Goal: Information Seeking & Learning: Learn about a topic

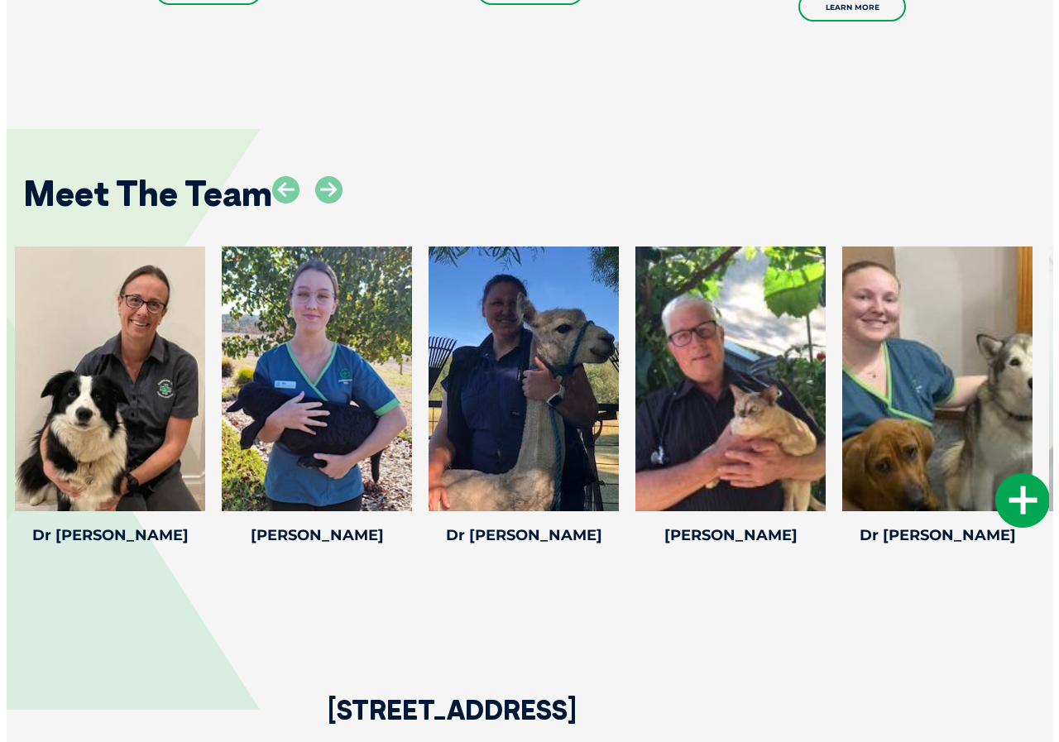
scroll to position [2316, 0]
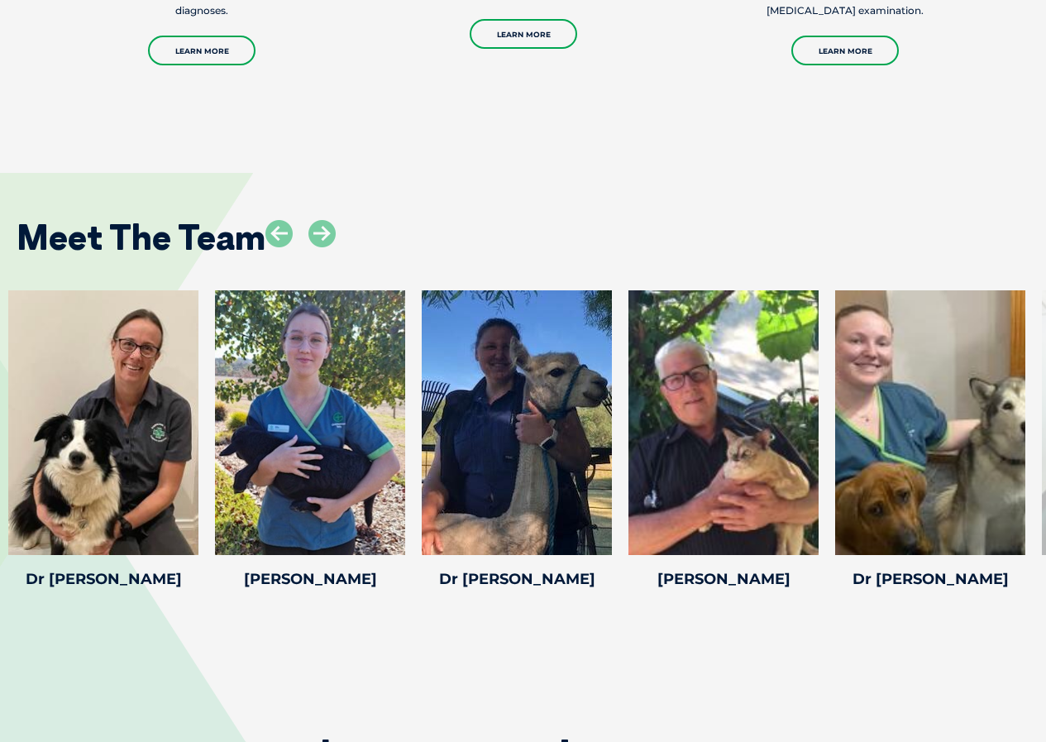
drag, startPoint x: 940, startPoint y: 256, endPoint x: 881, endPoint y: 251, distance: 59.8
click at [881, 251] on div "Meet The Team" at bounding box center [523, 231] width 1046 height 84
click at [312, 241] on icon at bounding box center [321, 233] width 27 height 27
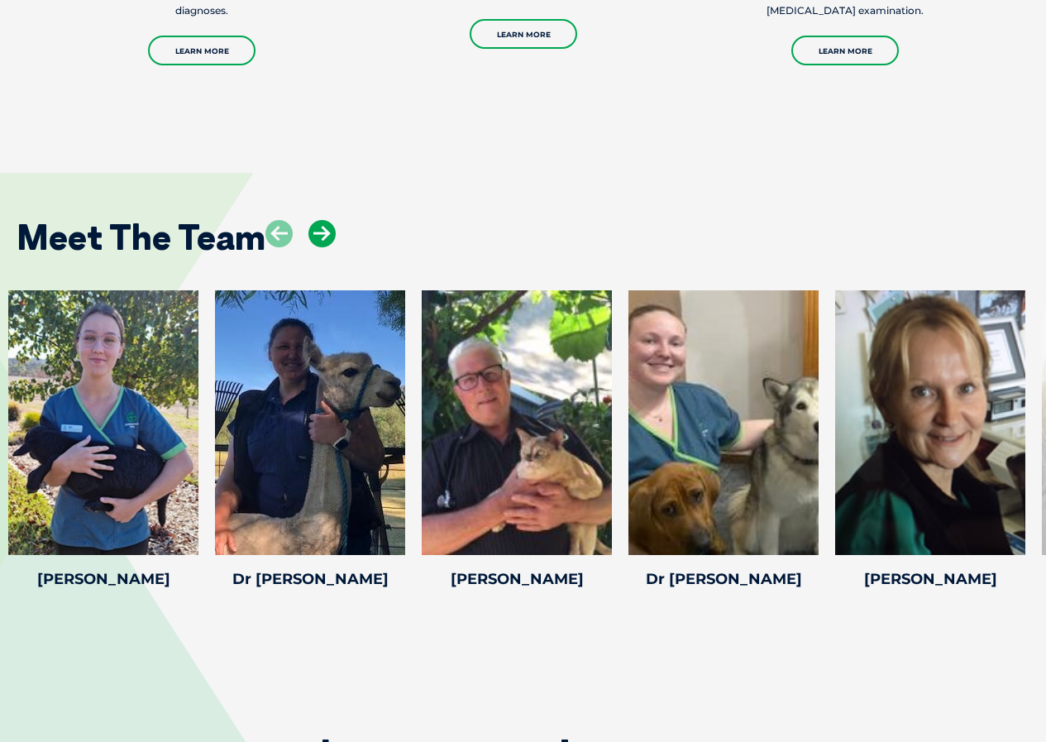
click at [314, 239] on icon at bounding box center [321, 233] width 27 height 27
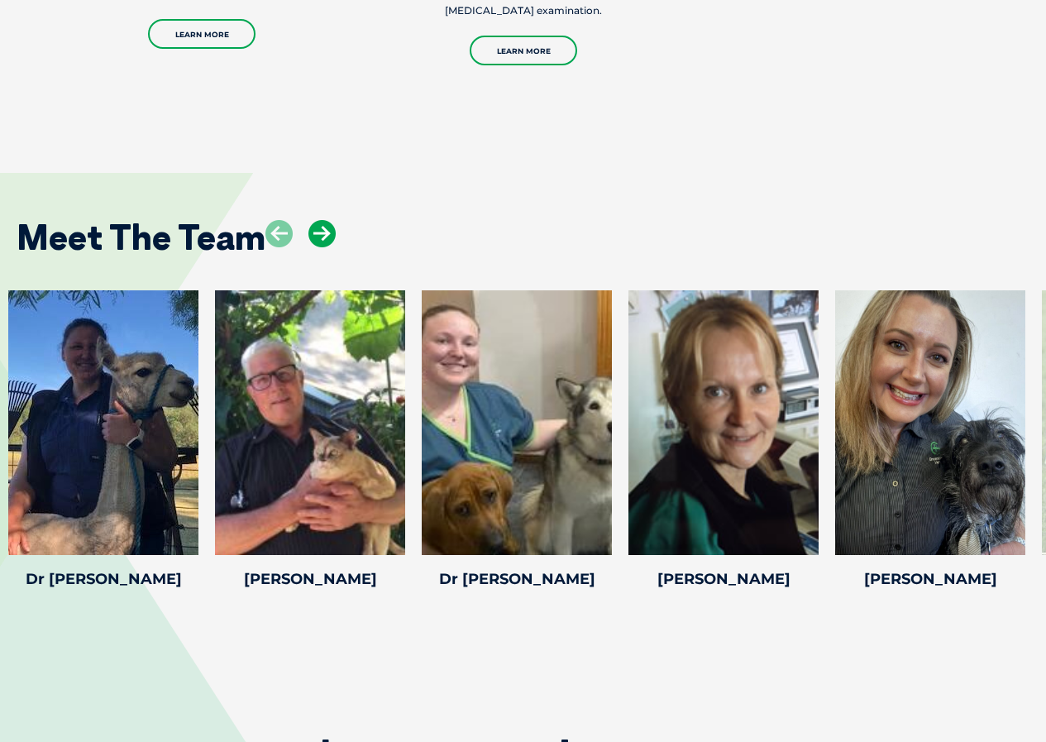
click at [314, 239] on icon at bounding box center [321, 233] width 27 height 27
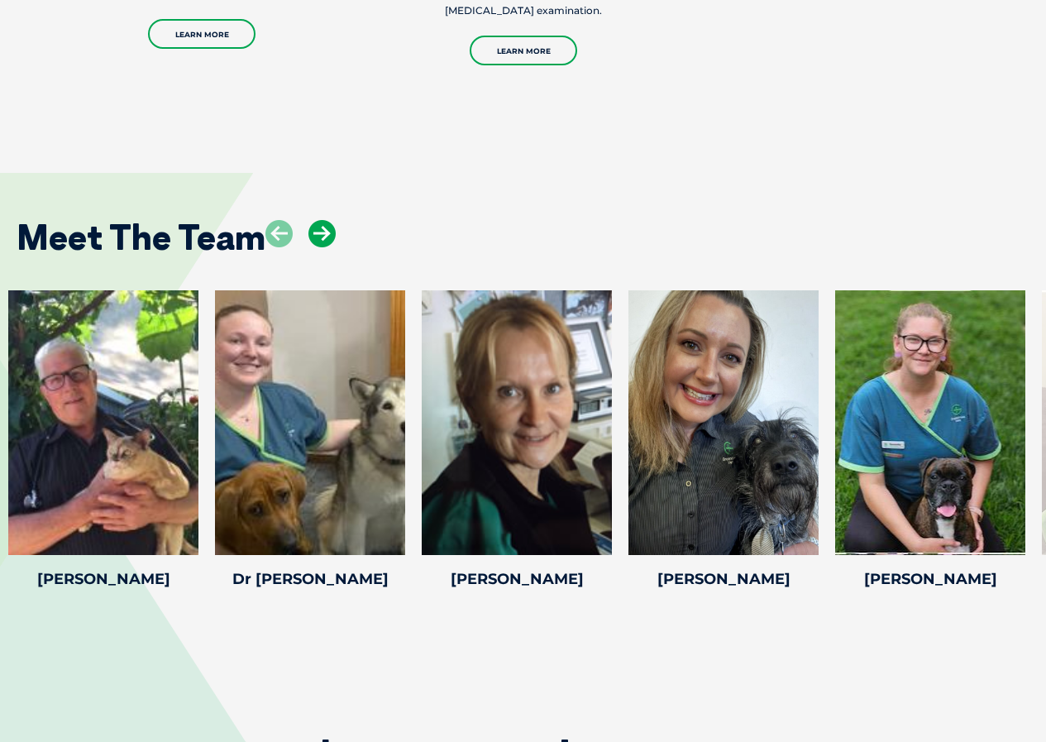
click at [314, 239] on icon at bounding box center [321, 233] width 27 height 27
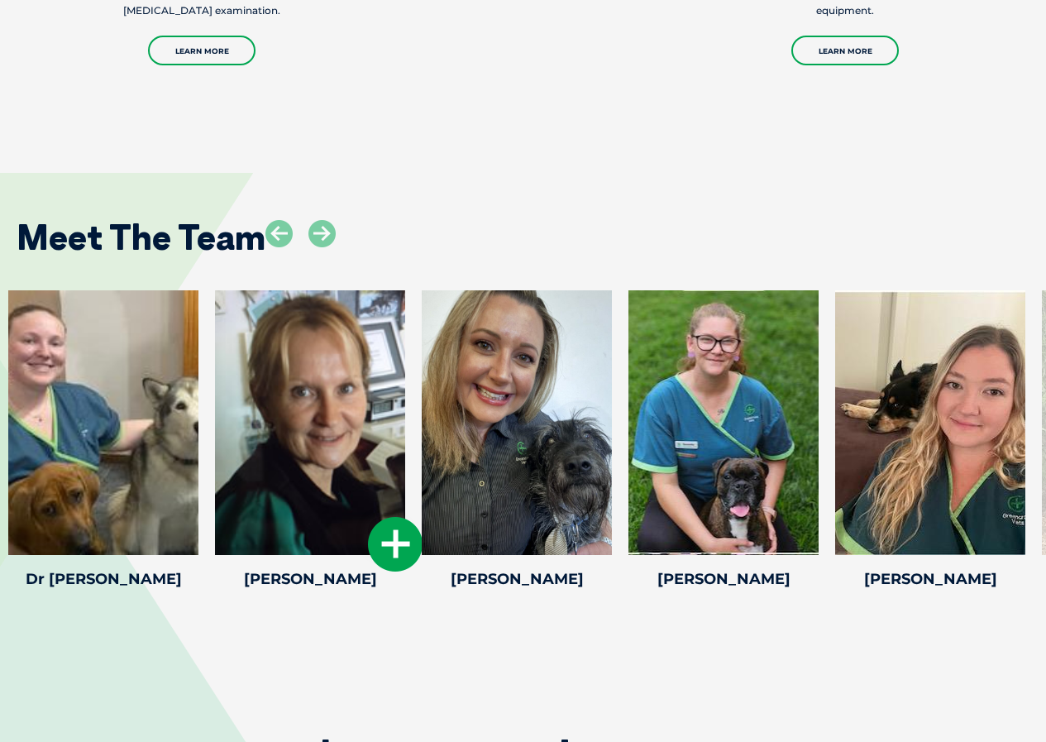
click at [390, 543] on icon at bounding box center [395, 544] width 55 height 55
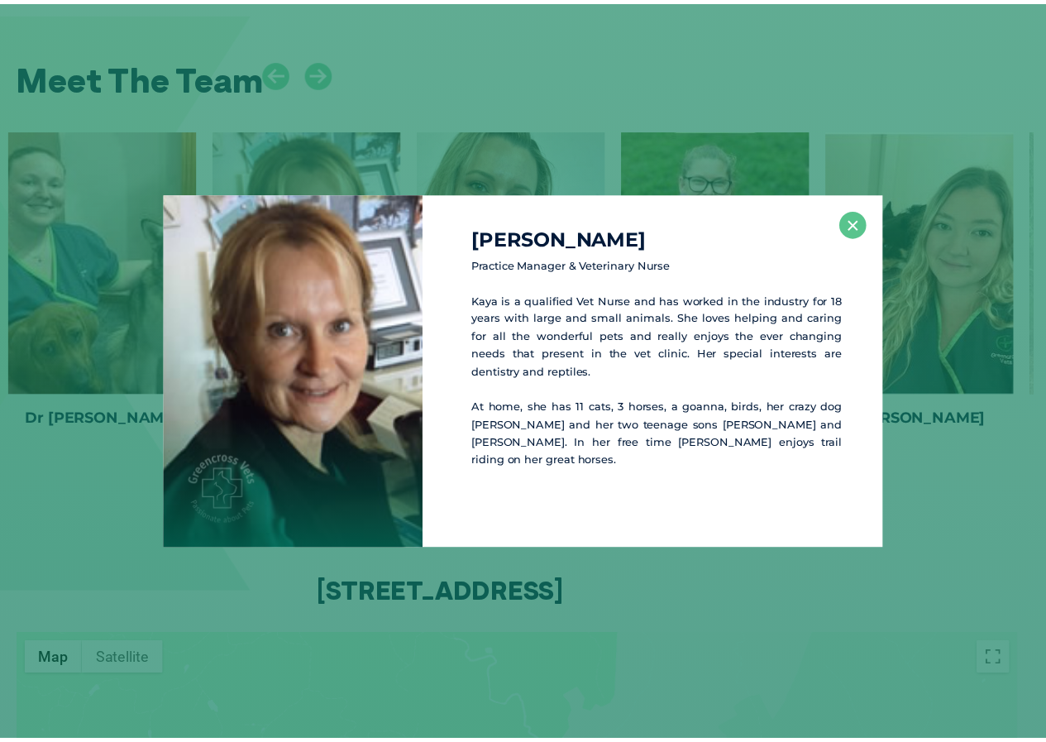
scroll to position [2479, 0]
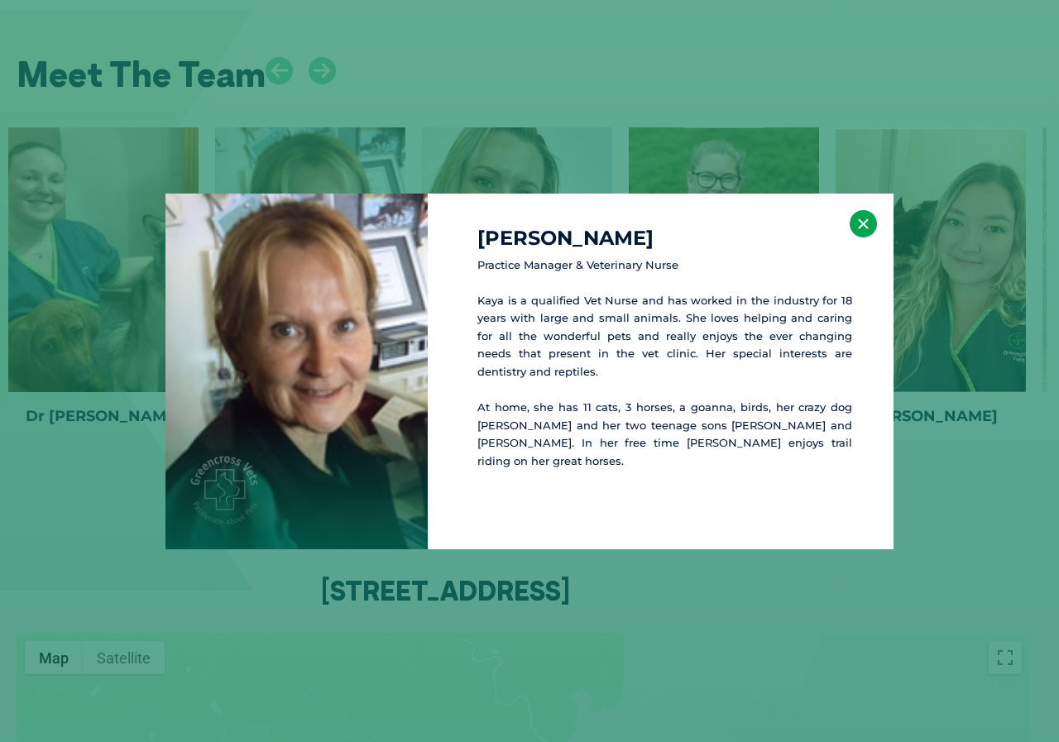
click at [863, 227] on button "×" at bounding box center [862, 223] width 27 height 27
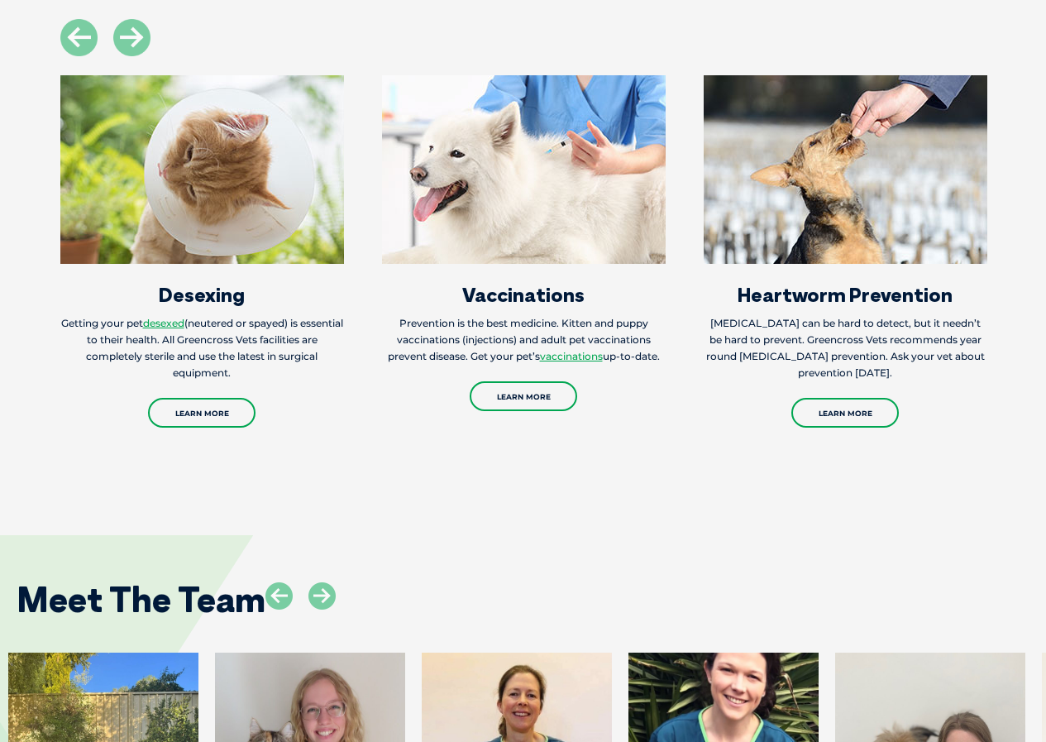
scroll to position [2564, 0]
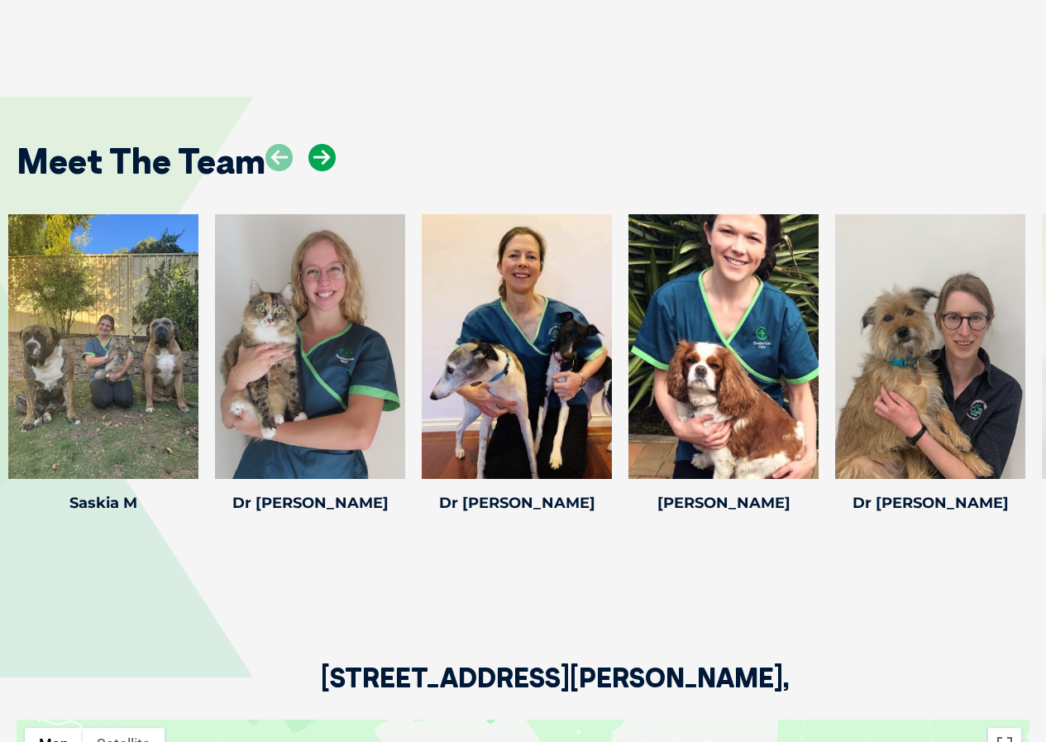
click at [323, 144] on icon at bounding box center [321, 157] width 27 height 27
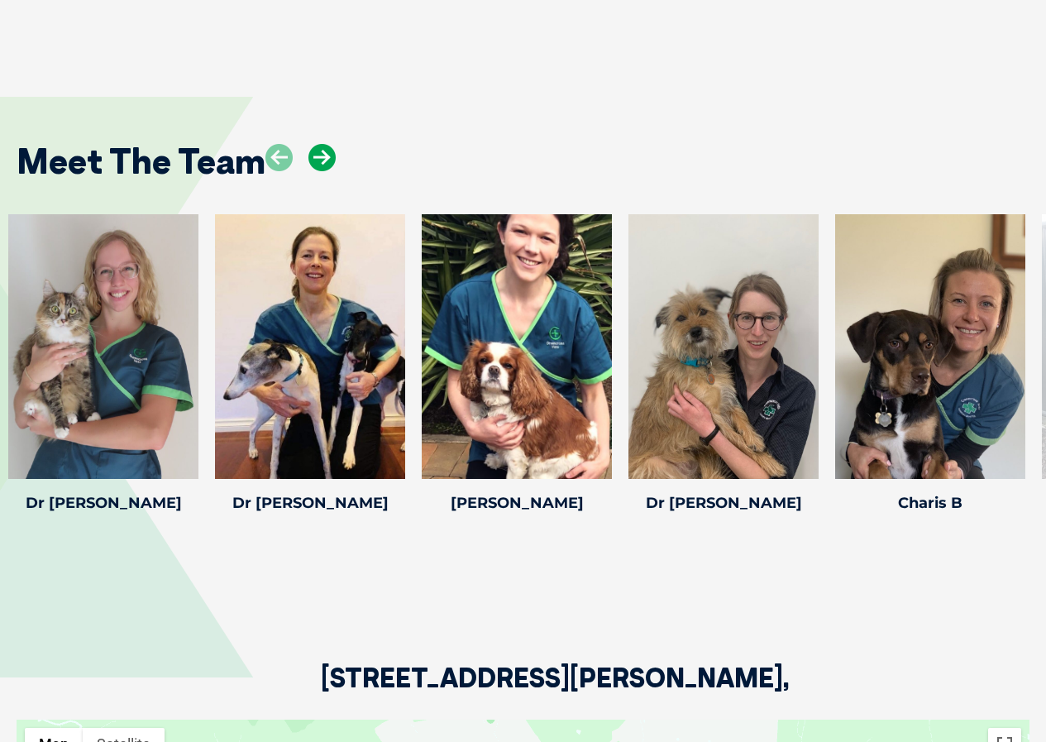
click at [323, 144] on icon at bounding box center [321, 157] width 27 height 27
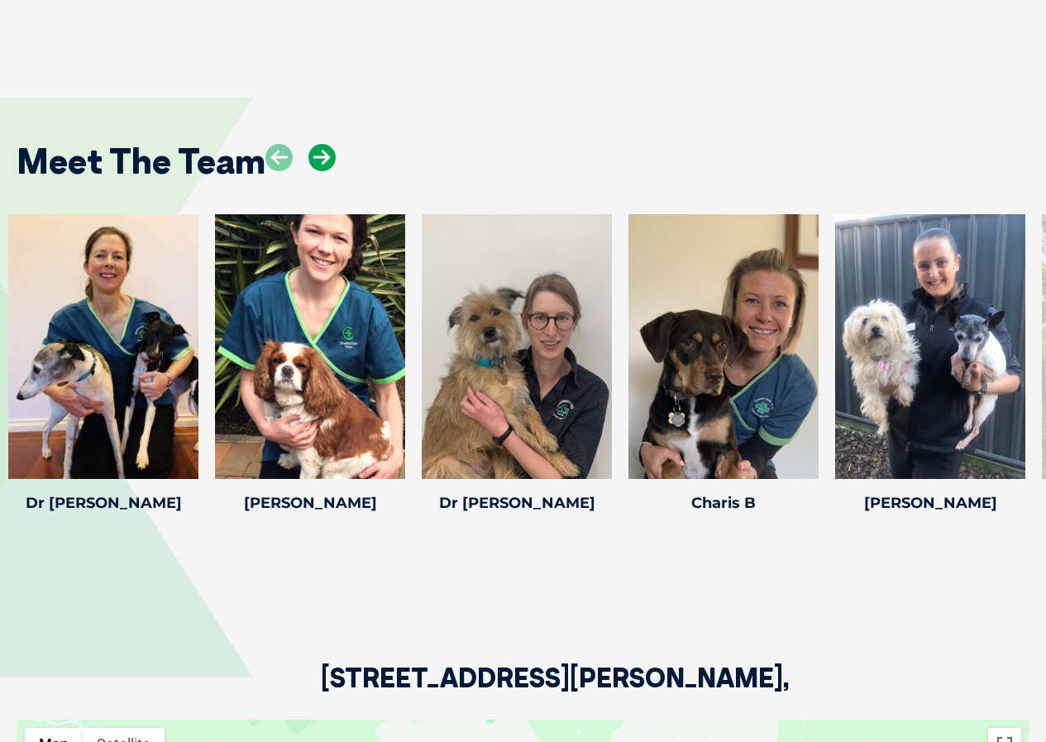
click at [323, 144] on icon at bounding box center [321, 157] width 27 height 27
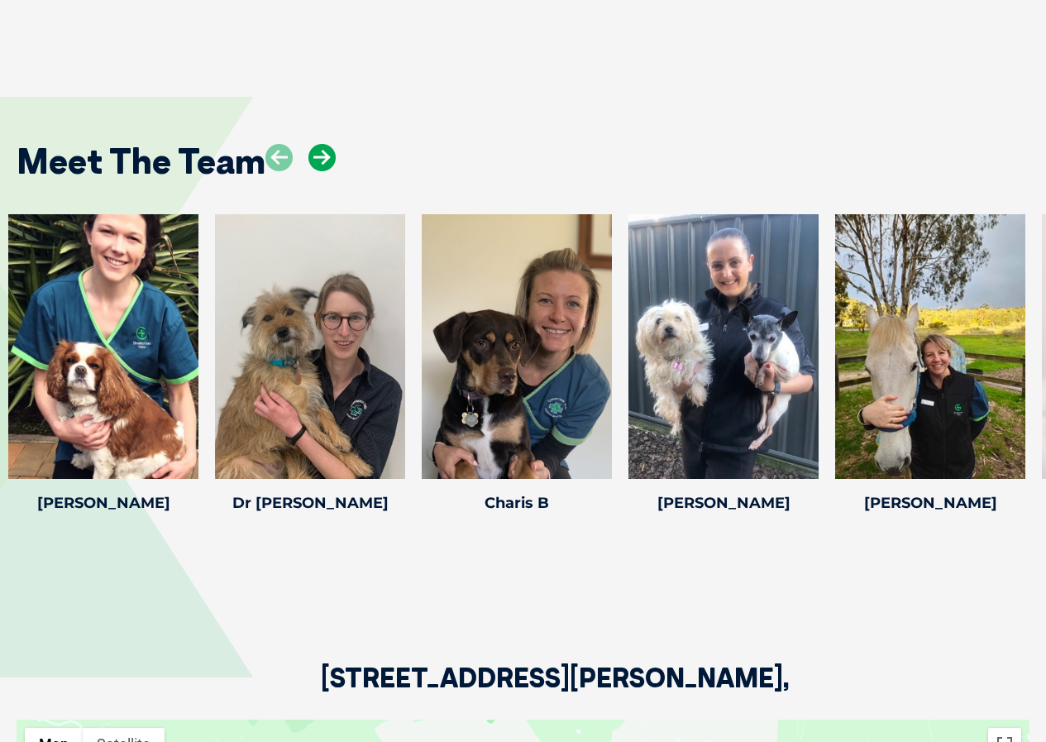
click at [323, 144] on icon at bounding box center [321, 157] width 27 height 27
click at [586, 441] on icon at bounding box center [602, 468] width 55 height 55
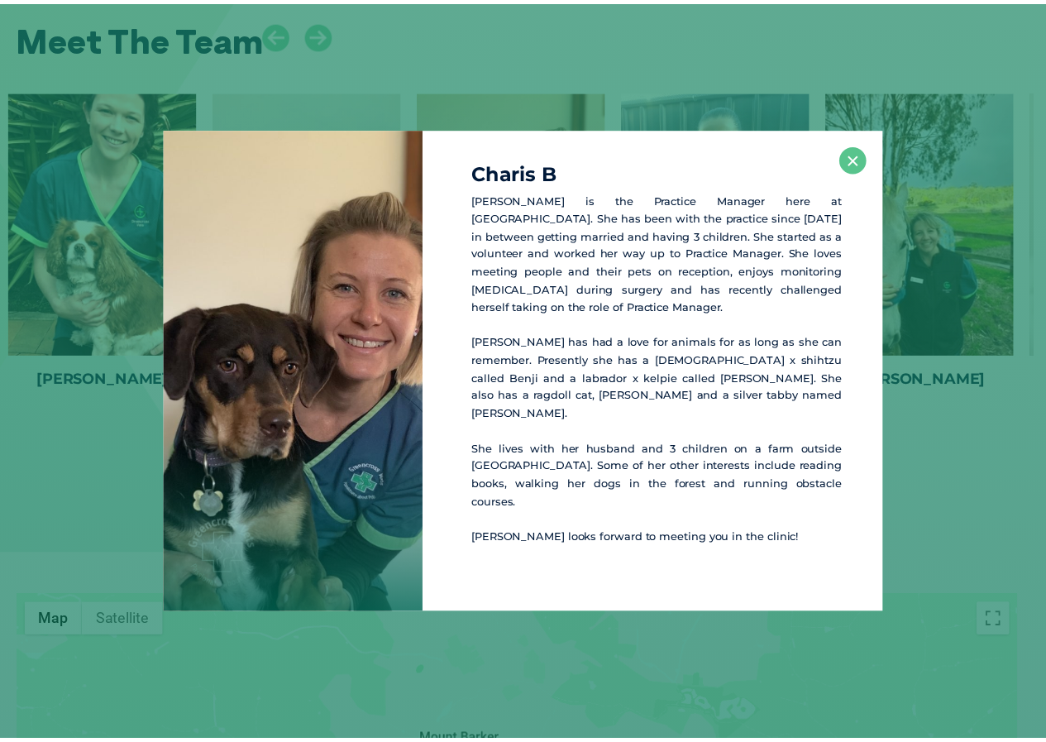
scroll to position [2689, 0]
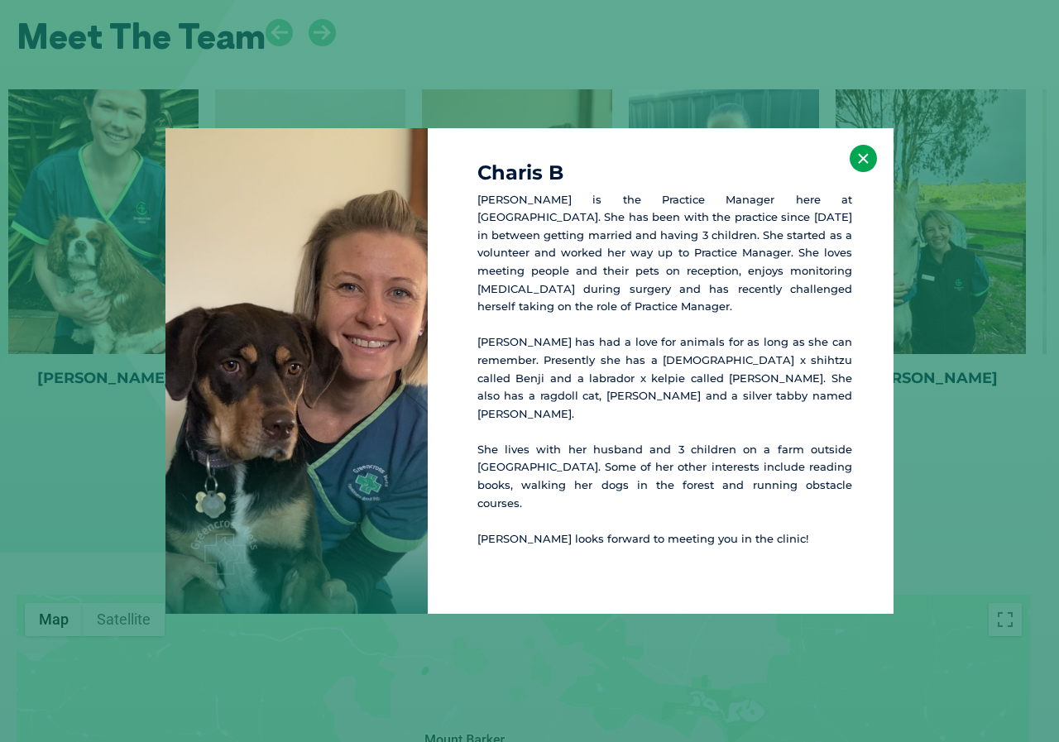
click at [865, 172] on button "×" at bounding box center [862, 158] width 27 height 27
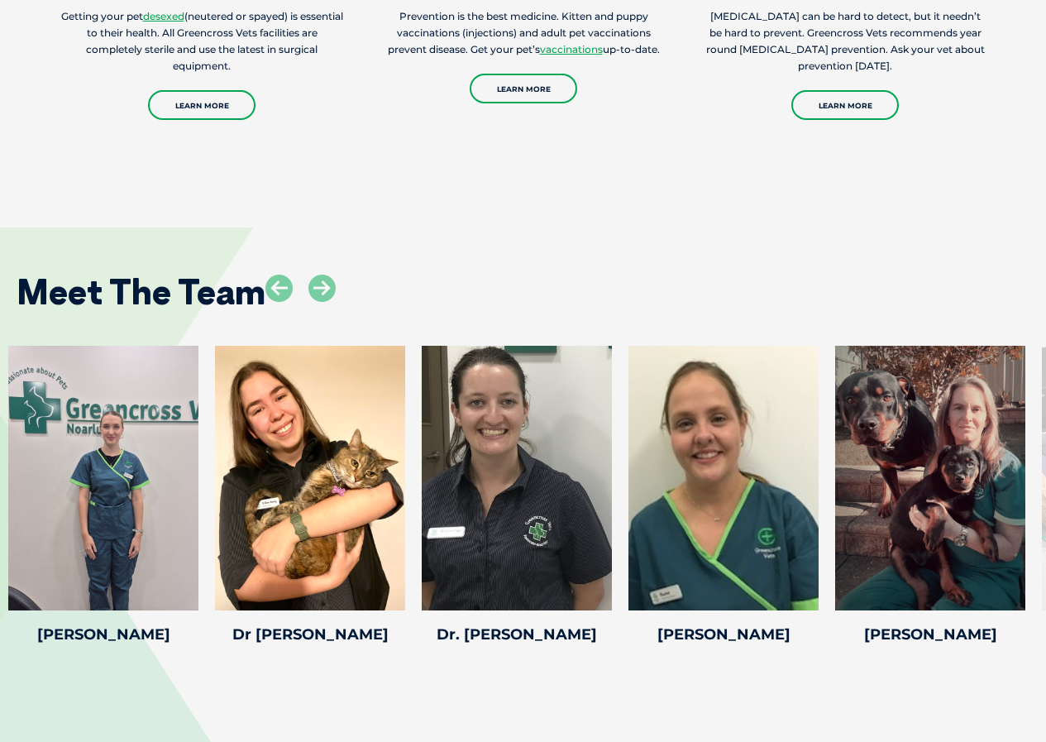
scroll to position [2233, 0]
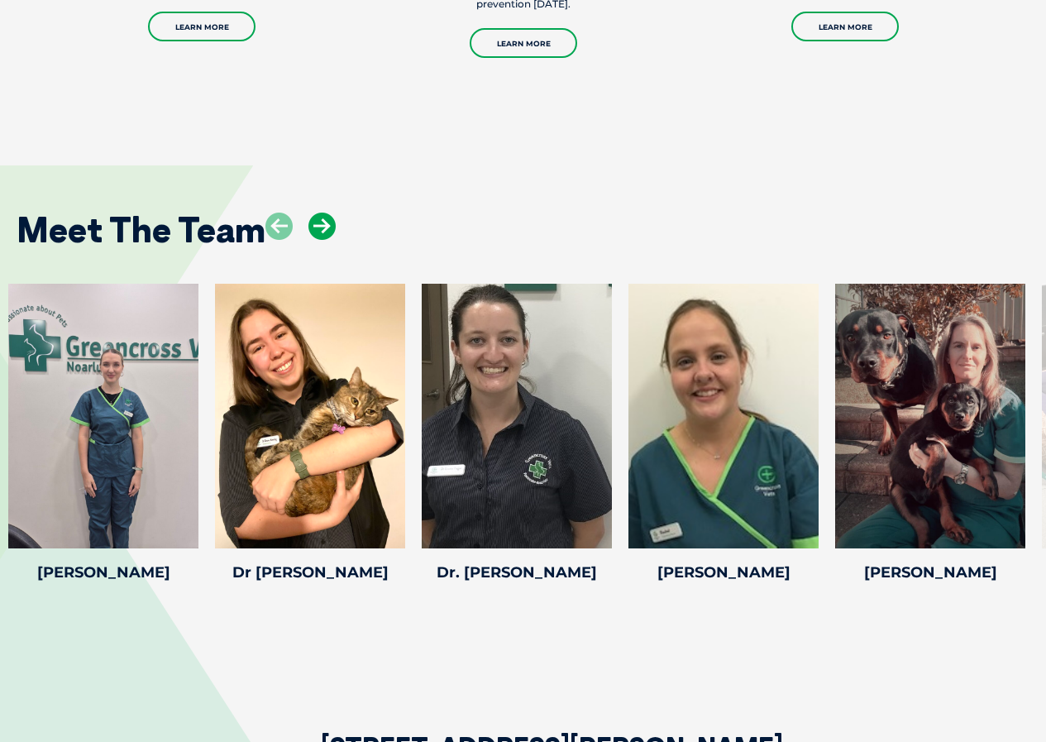
click at [321, 229] on icon at bounding box center [321, 226] width 27 height 27
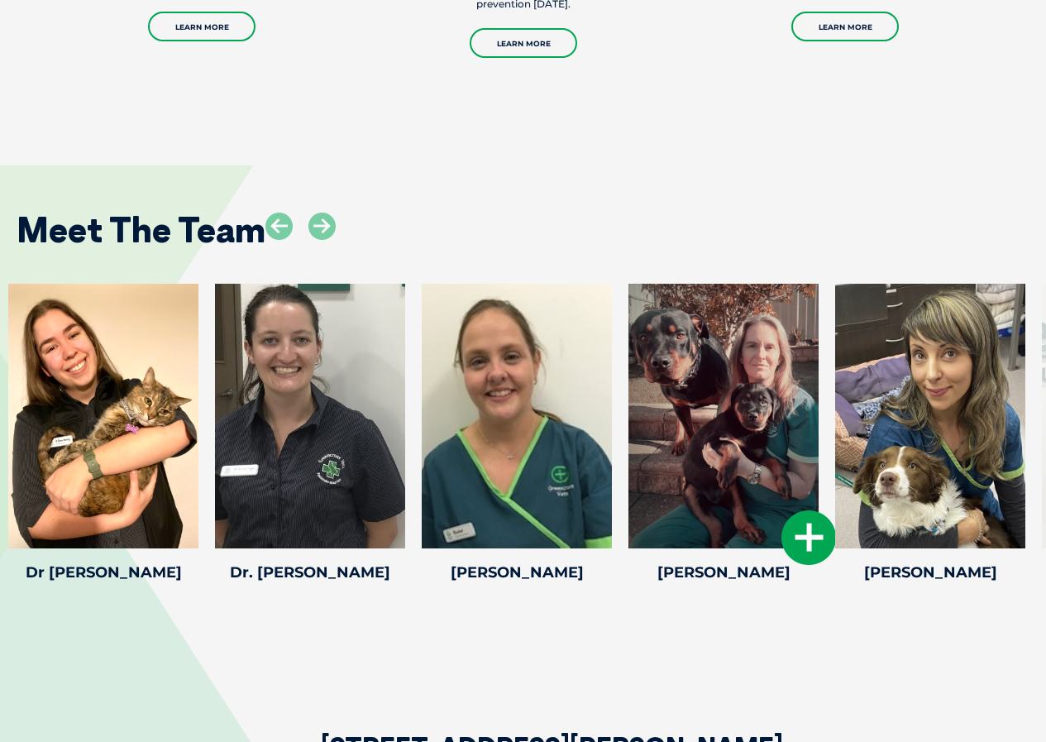
click at [744, 408] on div at bounding box center [724, 416] width 190 height 265
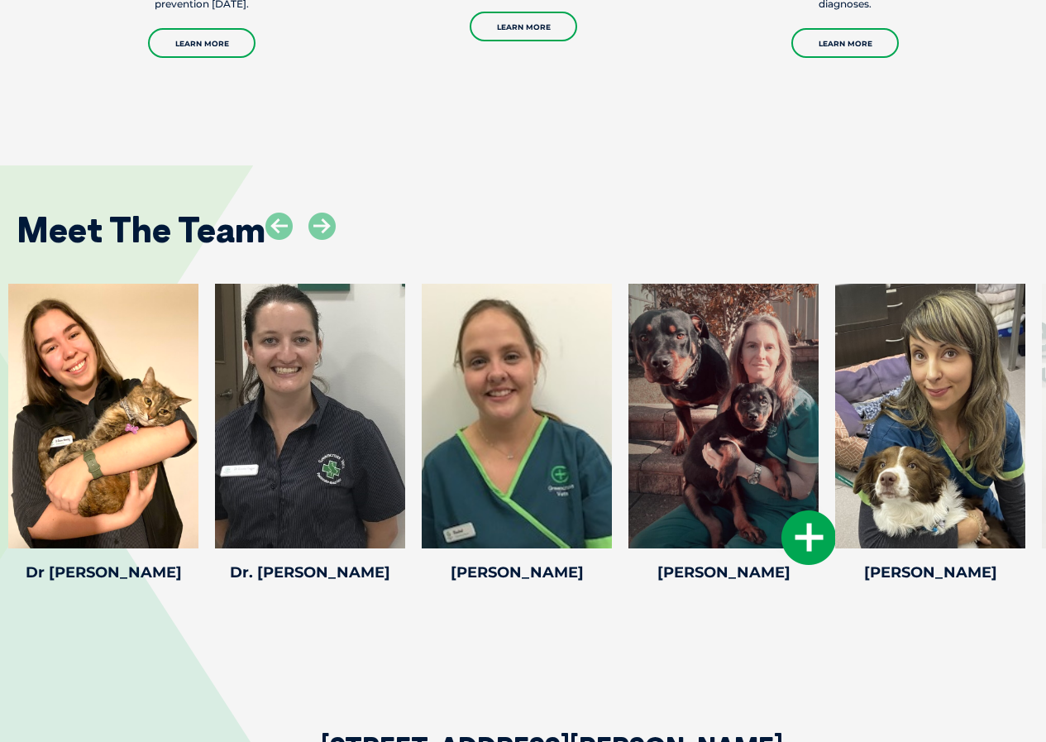
click at [794, 534] on icon at bounding box center [809, 537] width 55 height 55
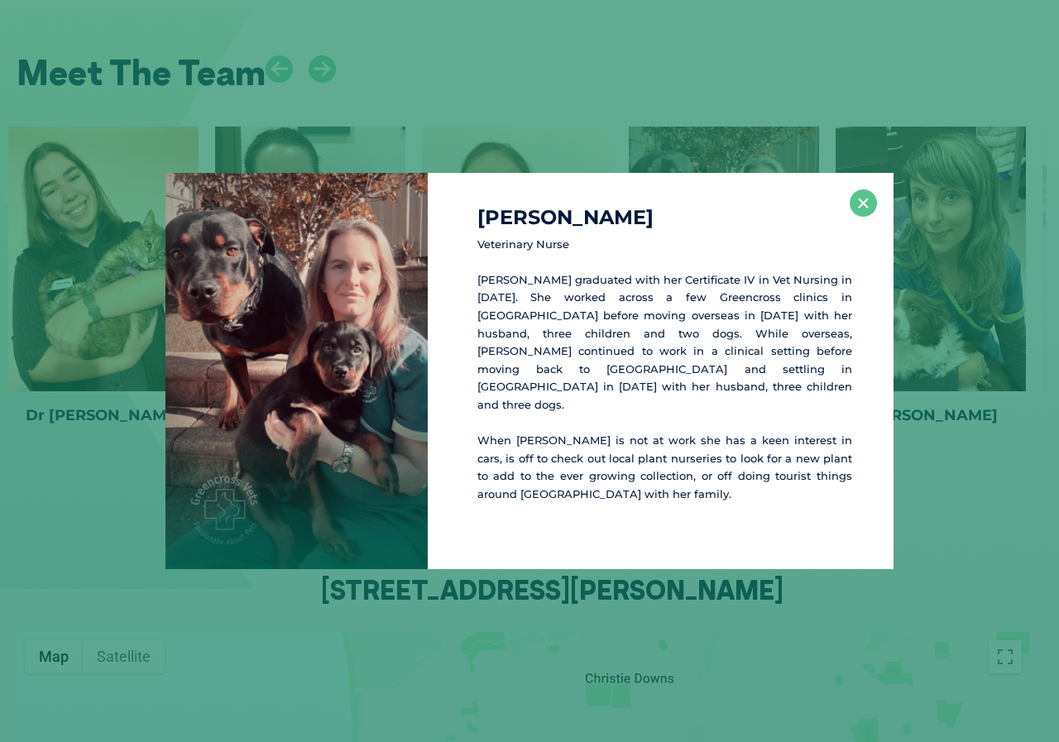
scroll to position [2393, 0]
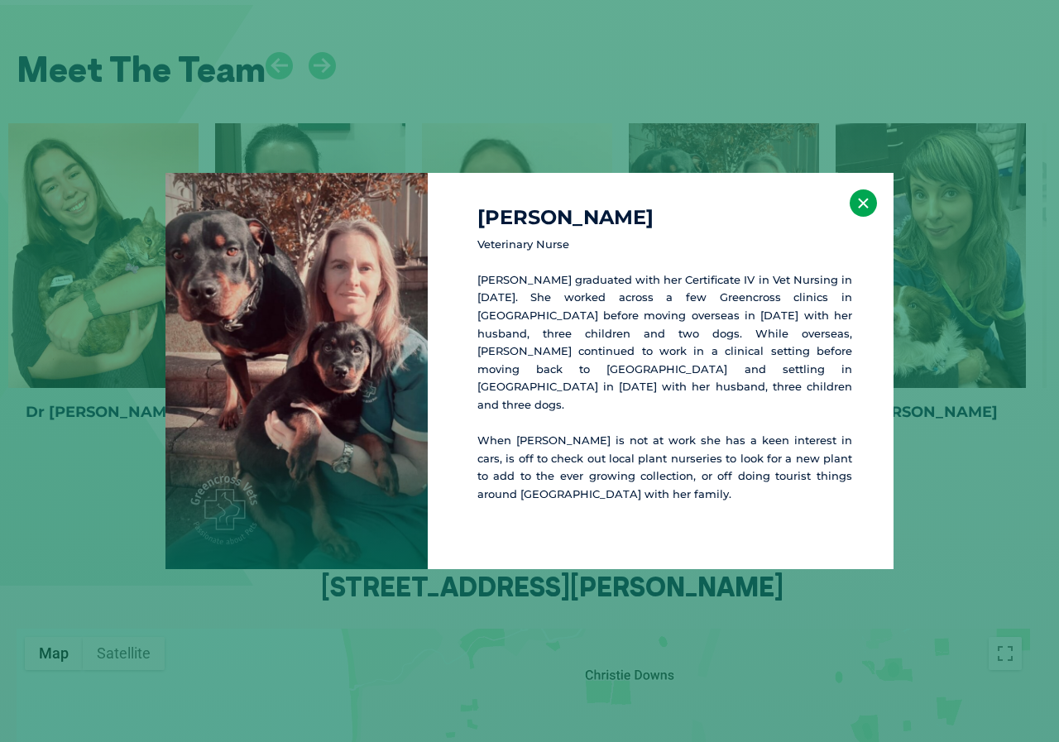
click at [861, 217] on button "×" at bounding box center [862, 202] width 27 height 27
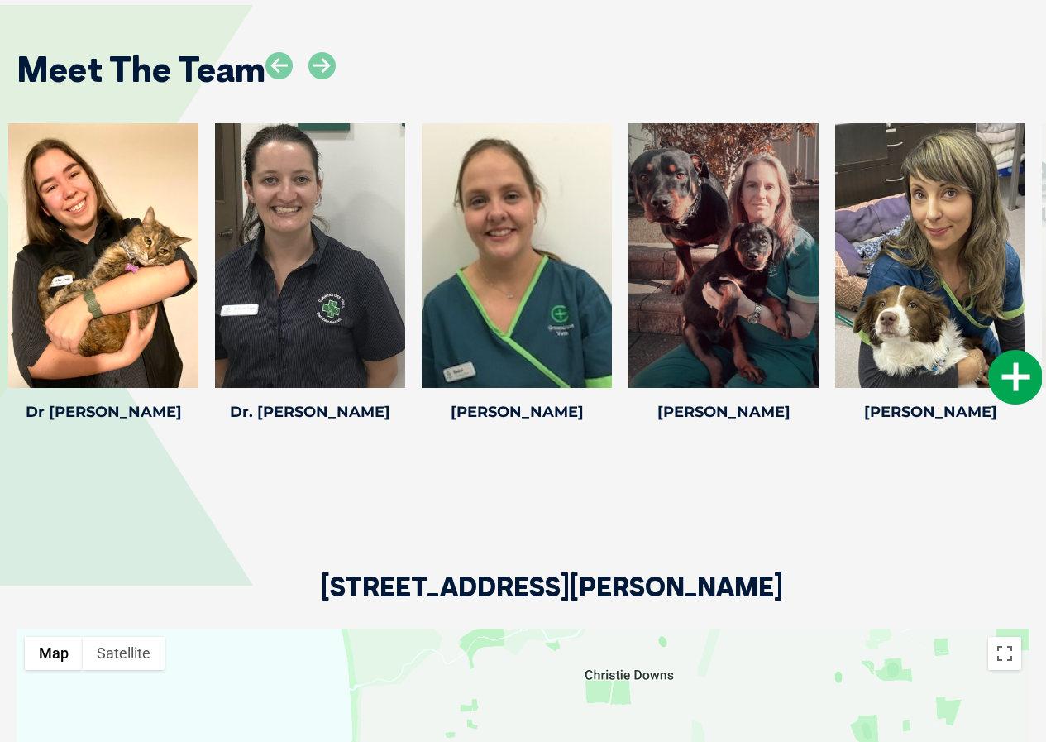
click at [1015, 380] on icon at bounding box center [1015, 377] width 55 height 55
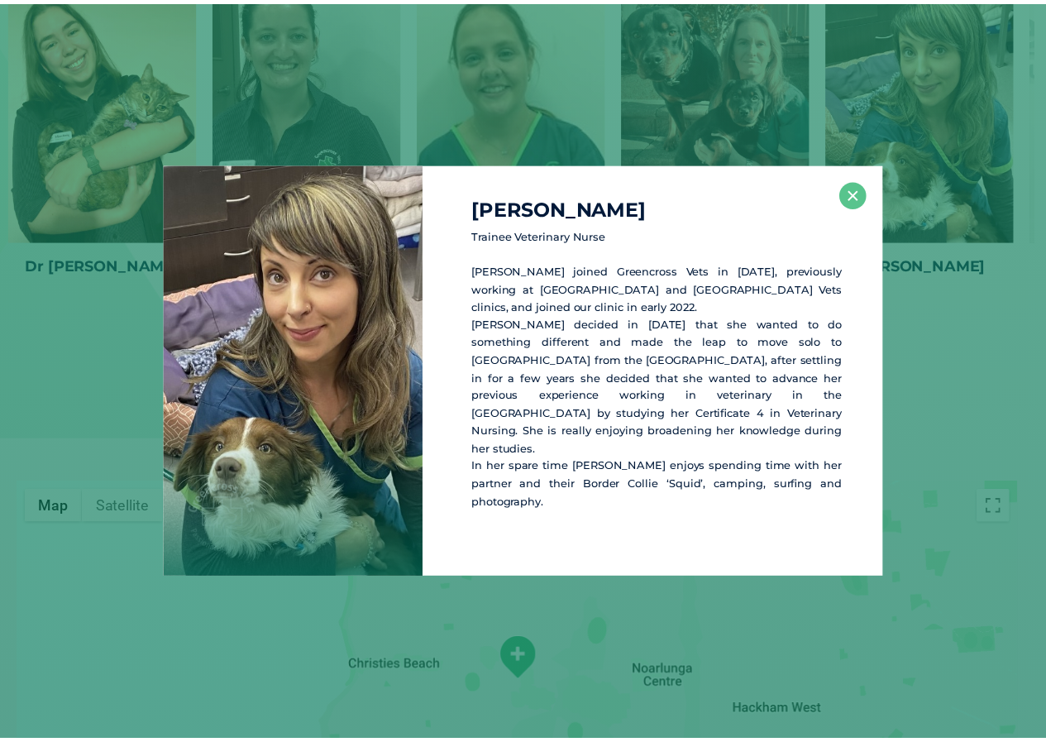
scroll to position [2554, 0]
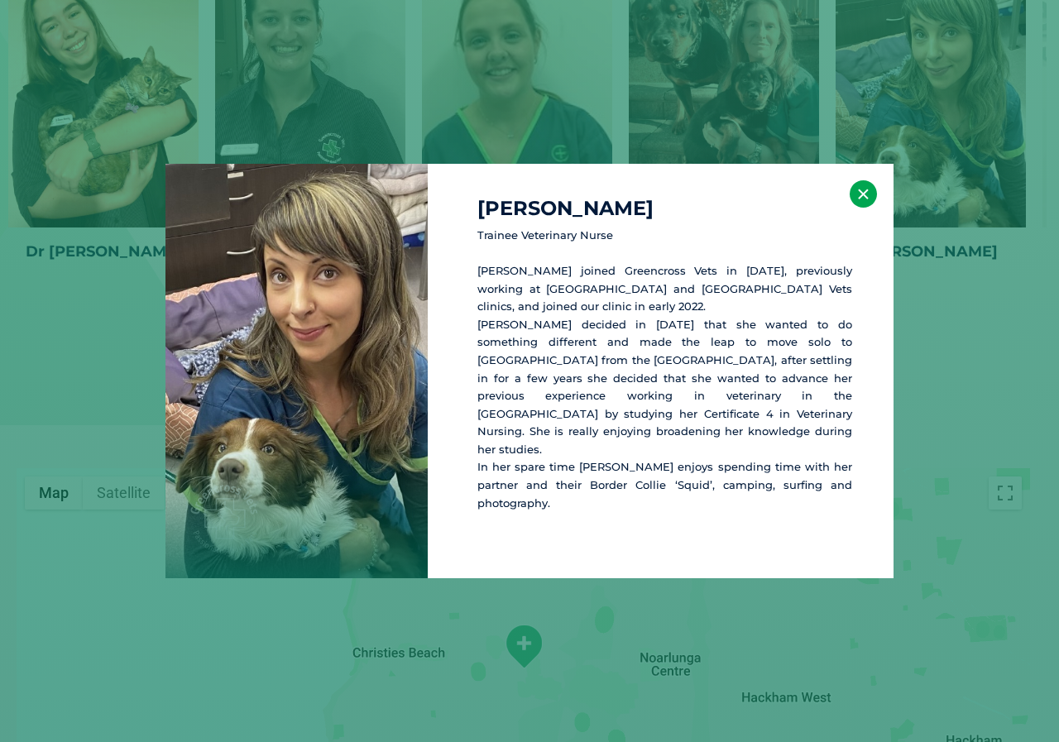
click at [870, 208] on button "×" at bounding box center [862, 193] width 27 height 27
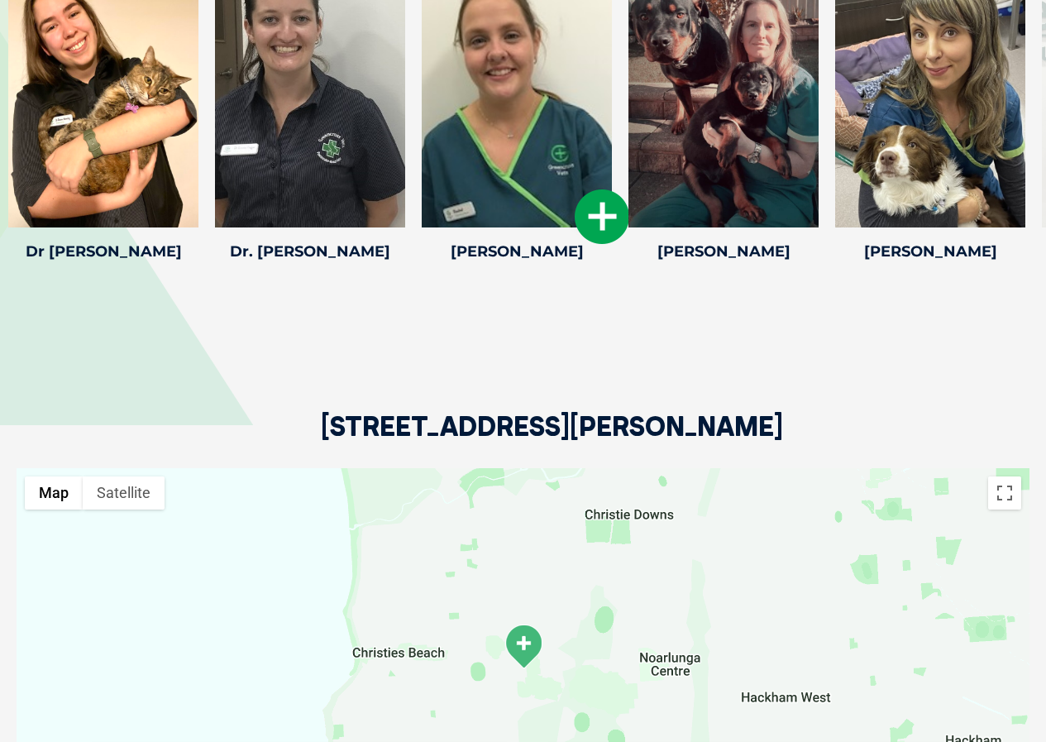
scroll to position [2306, 0]
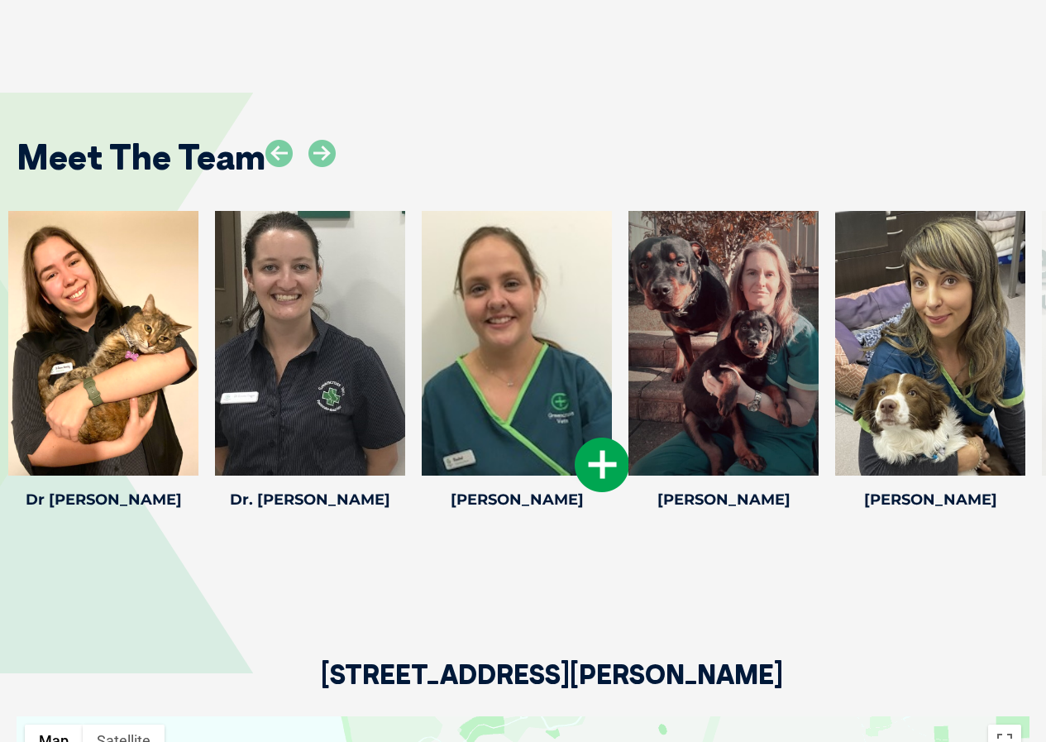
click at [603, 471] on icon at bounding box center [602, 464] width 55 height 55
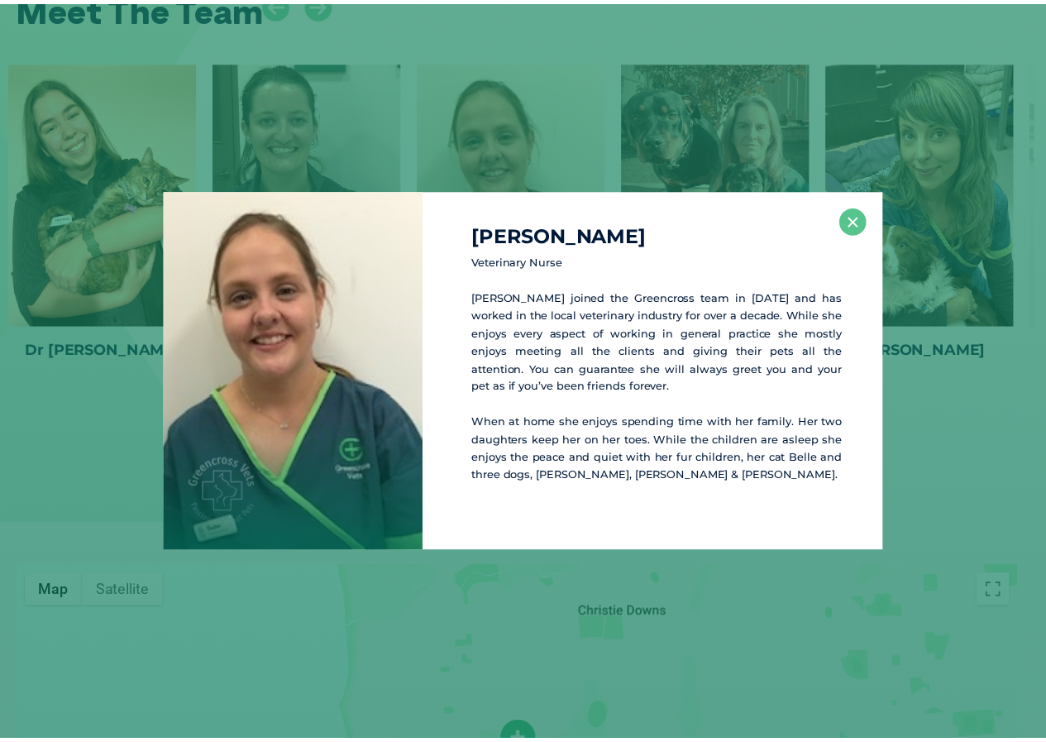
scroll to position [2466, 0]
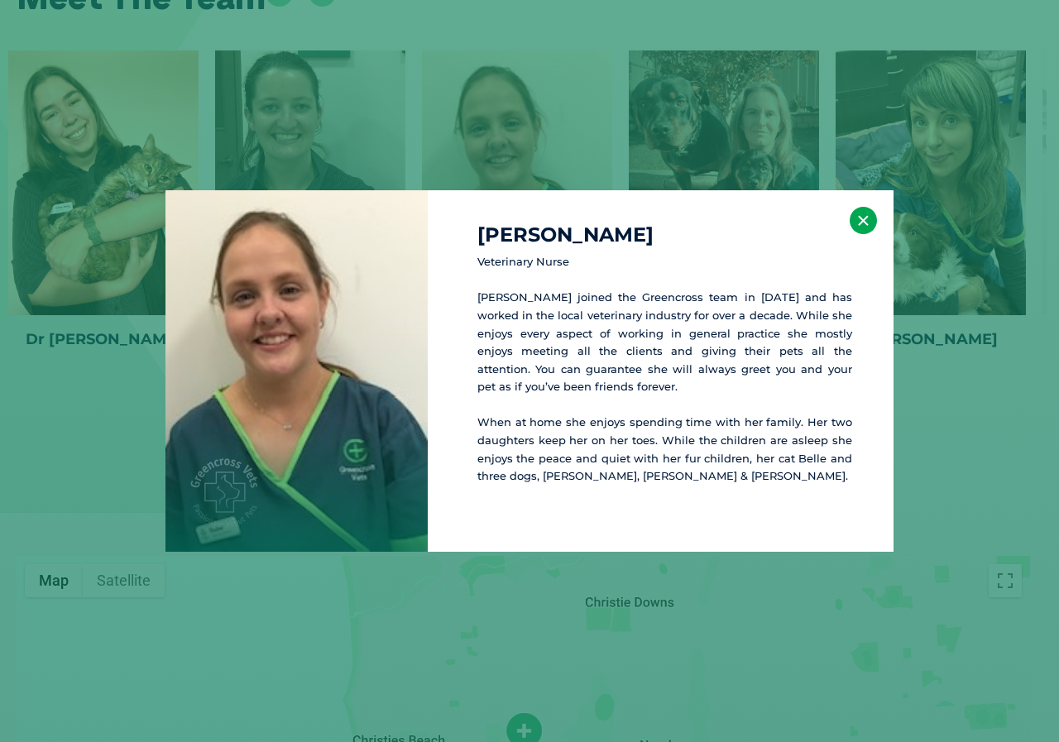
click at [860, 224] on button "×" at bounding box center [862, 220] width 27 height 27
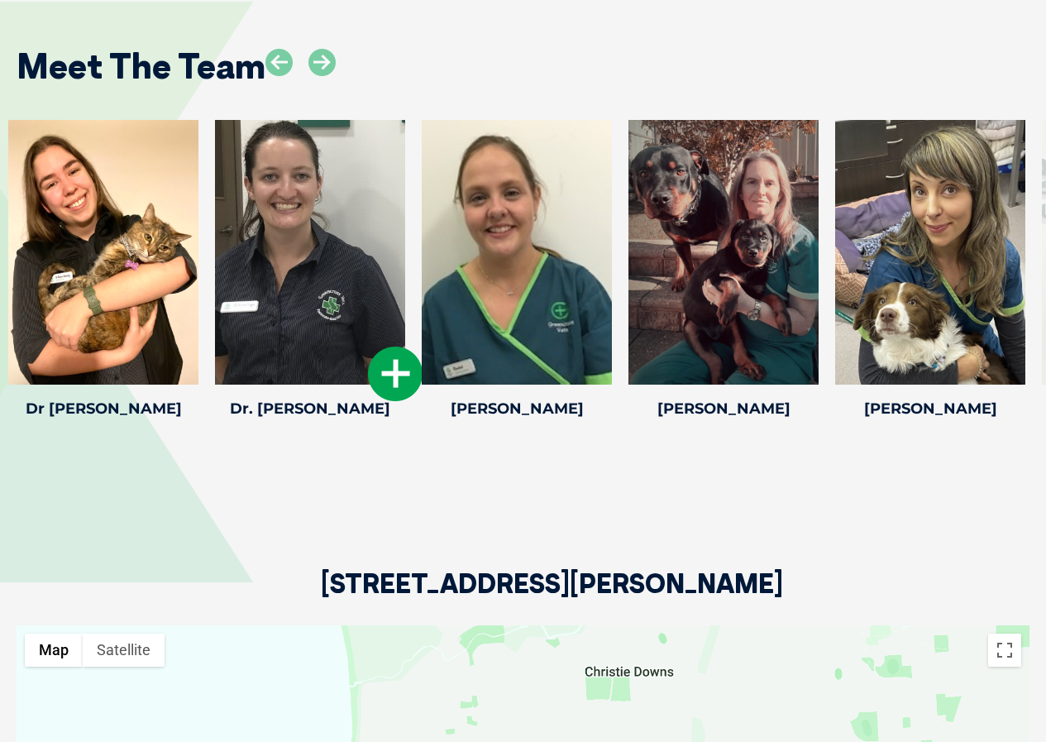
scroll to position [2301, 0]
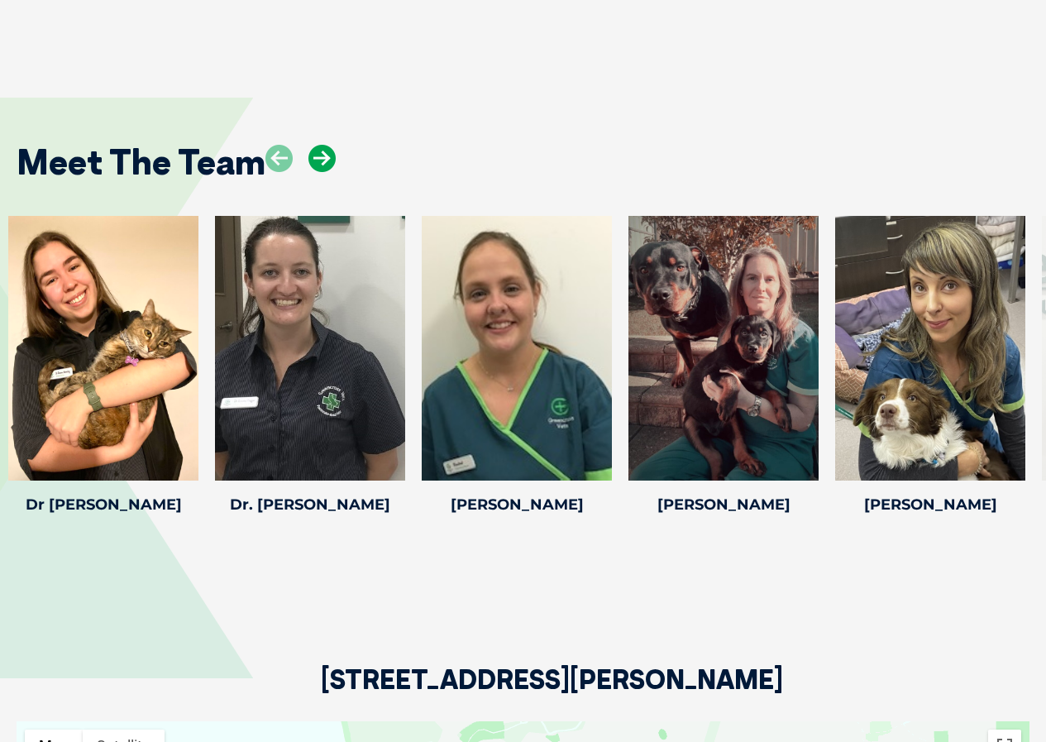
click at [318, 164] on icon at bounding box center [321, 158] width 27 height 27
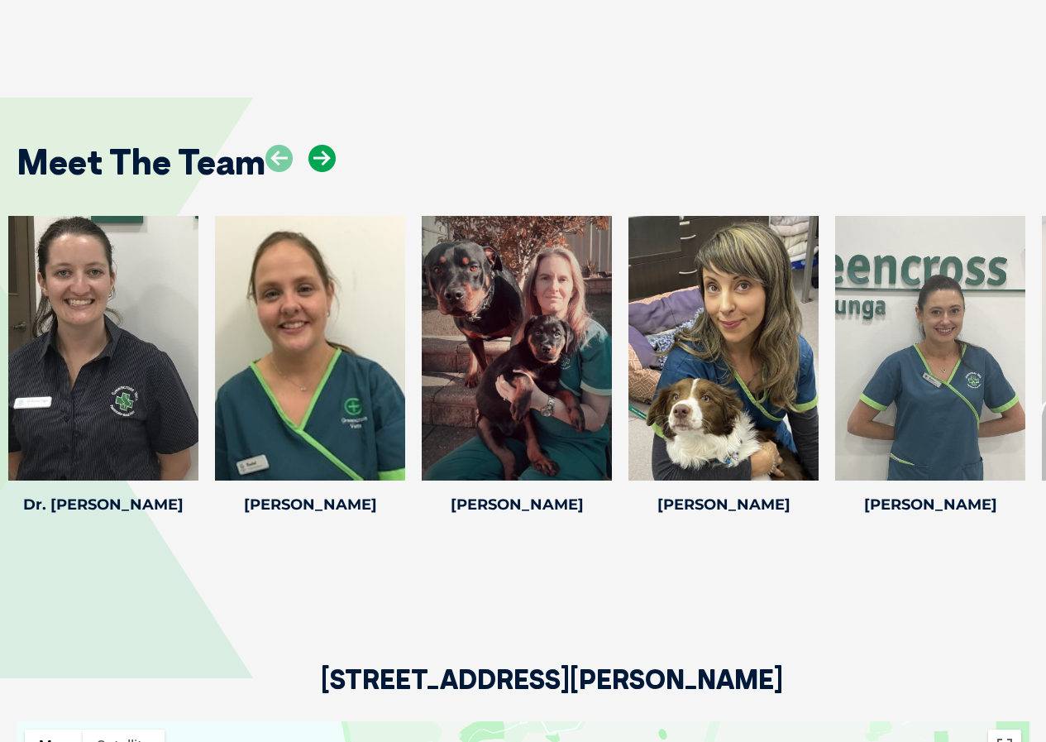
click at [318, 160] on icon at bounding box center [321, 158] width 27 height 27
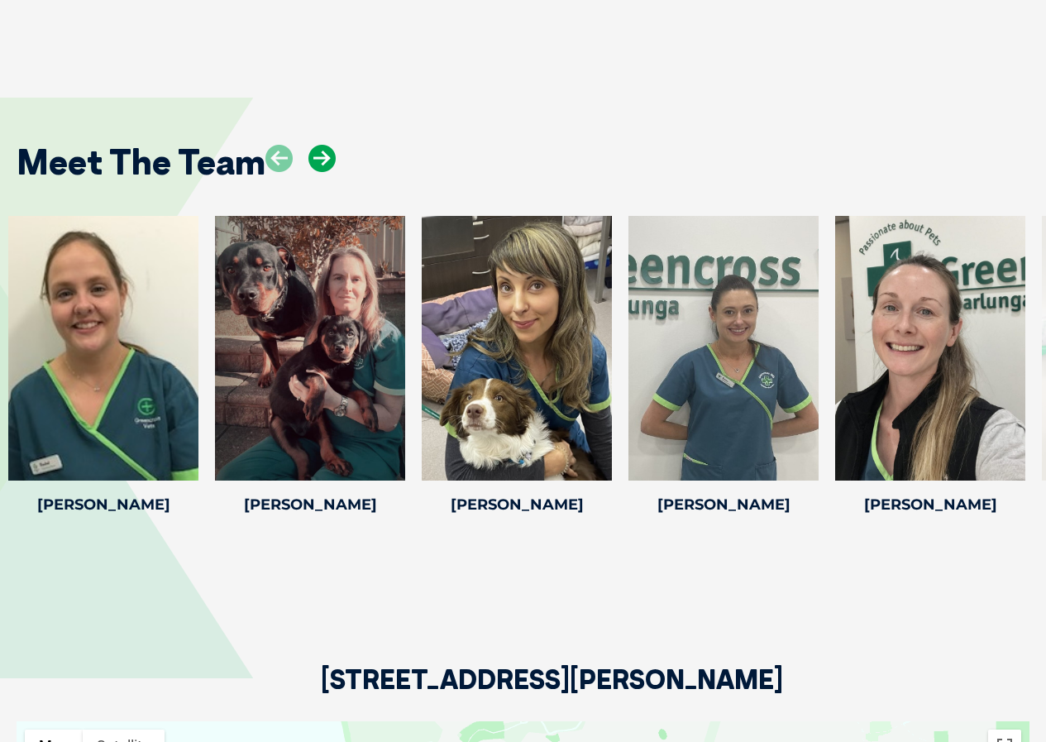
click at [318, 160] on icon at bounding box center [321, 158] width 27 height 27
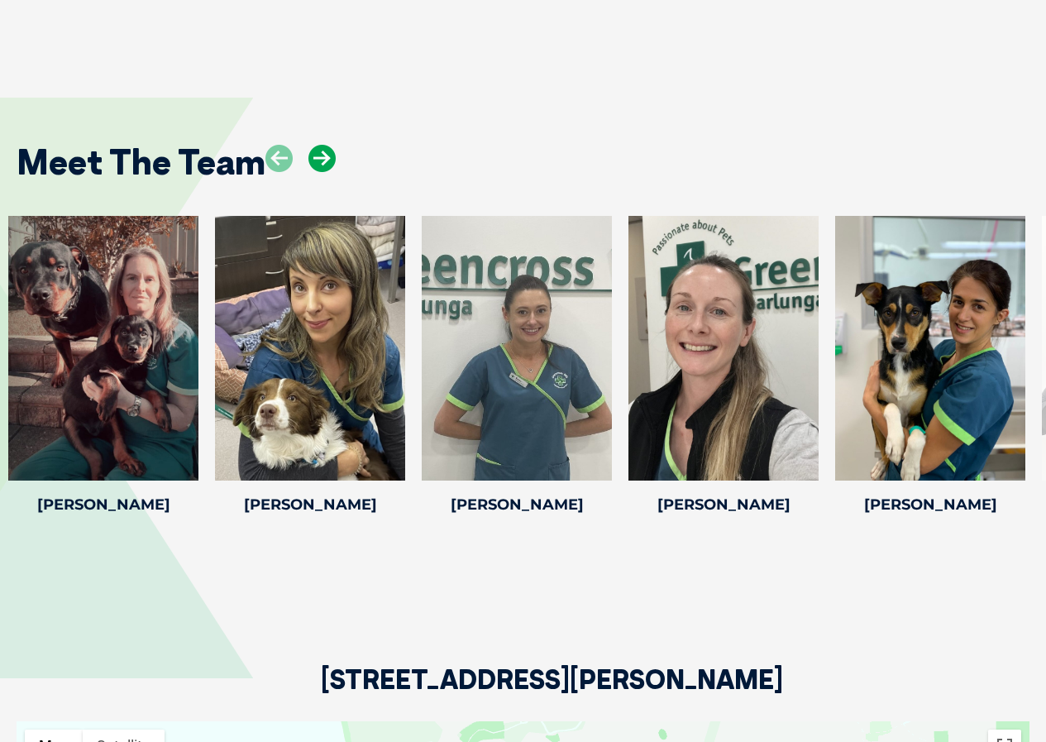
click at [318, 160] on icon at bounding box center [321, 158] width 27 height 27
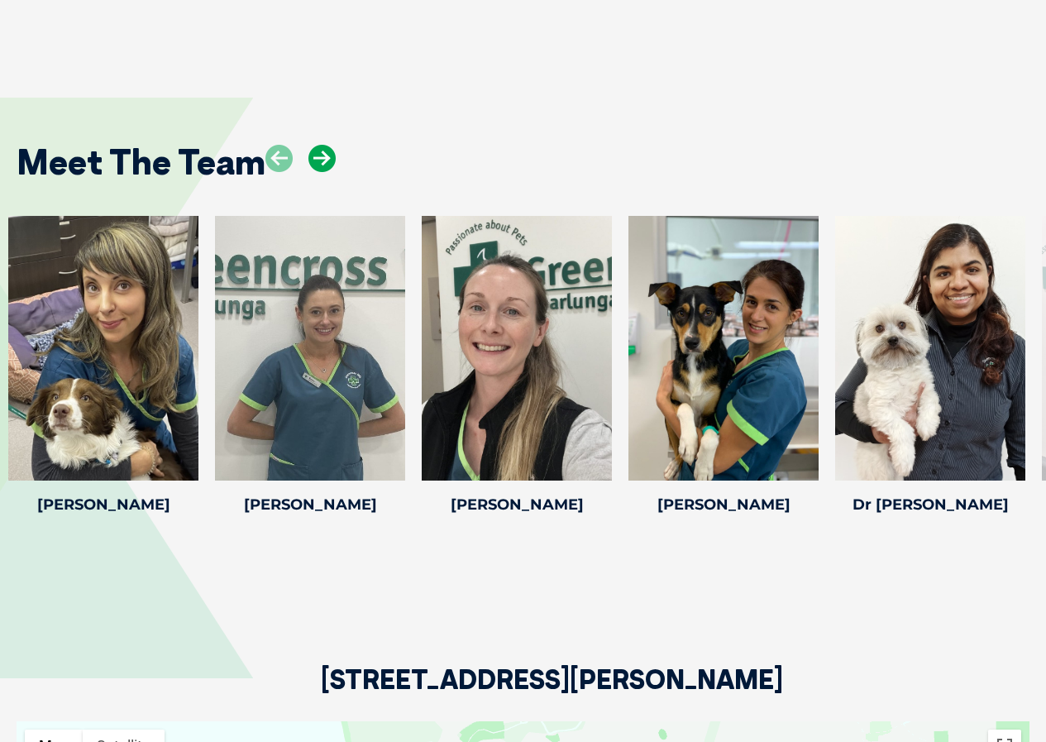
click at [318, 160] on icon at bounding box center [321, 158] width 27 height 27
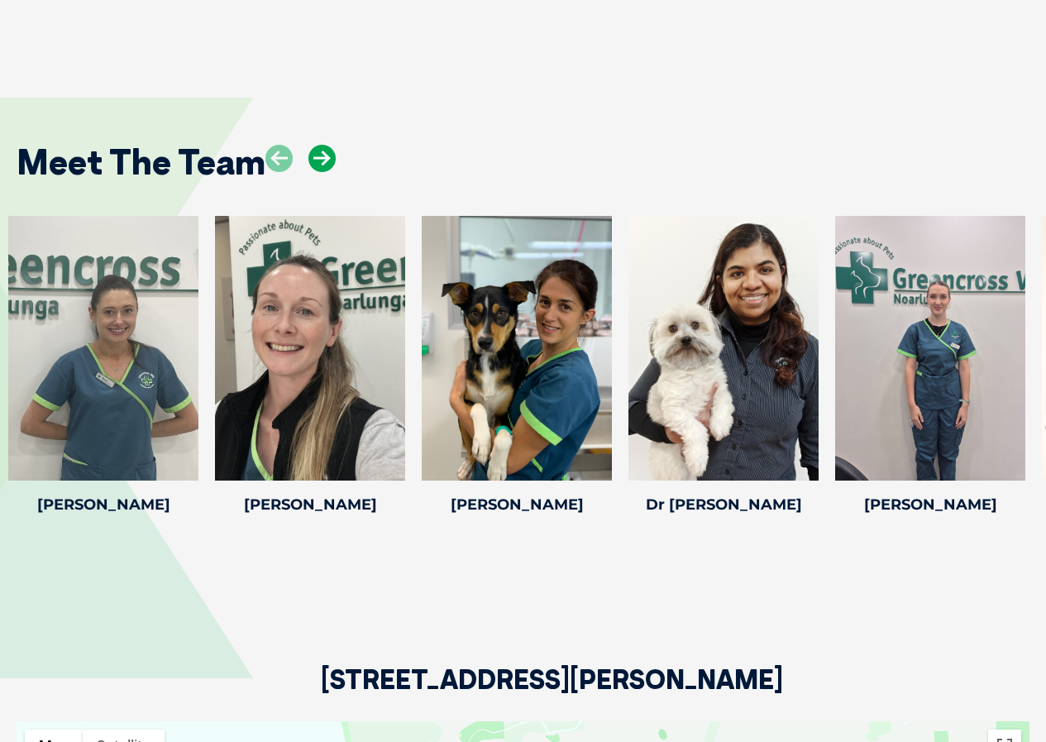
click at [318, 160] on icon at bounding box center [321, 158] width 27 height 27
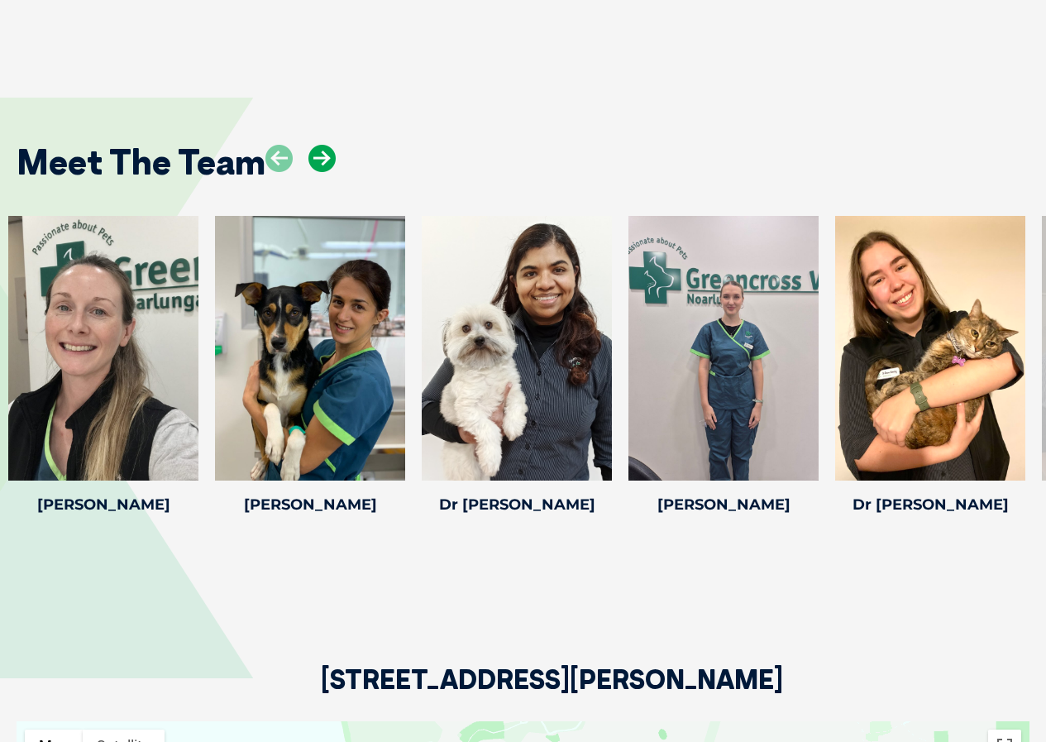
click at [318, 160] on icon at bounding box center [321, 158] width 27 height 27
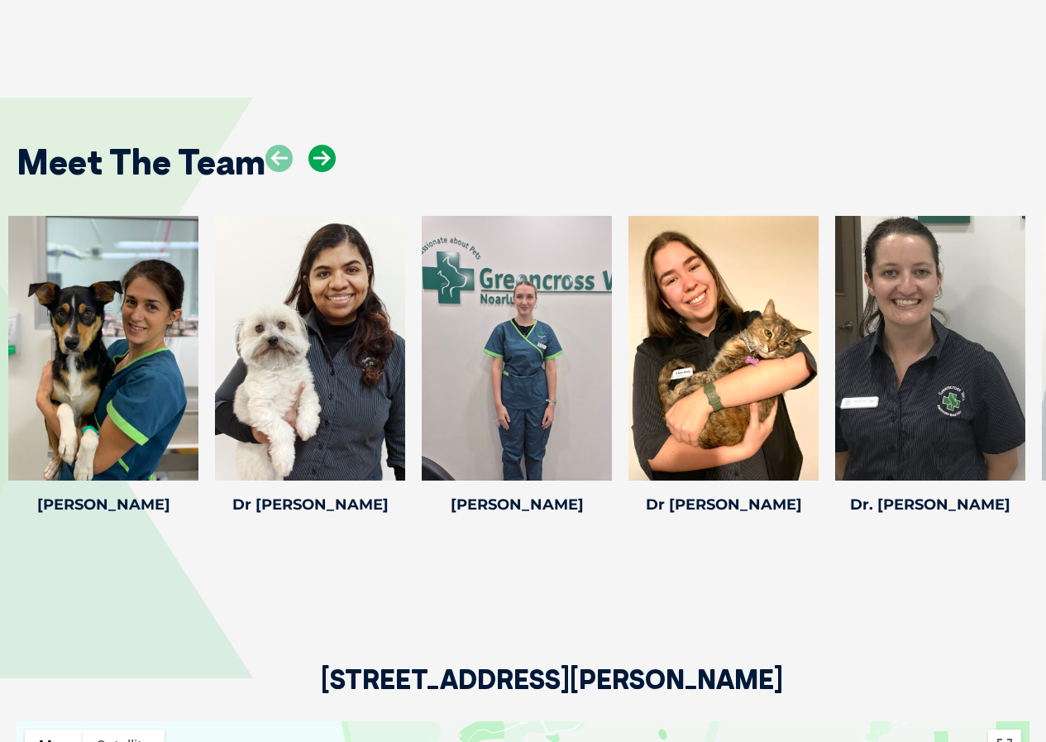
click at [318, 160] on icon at bounding box center [321, 158] width 27 height 27
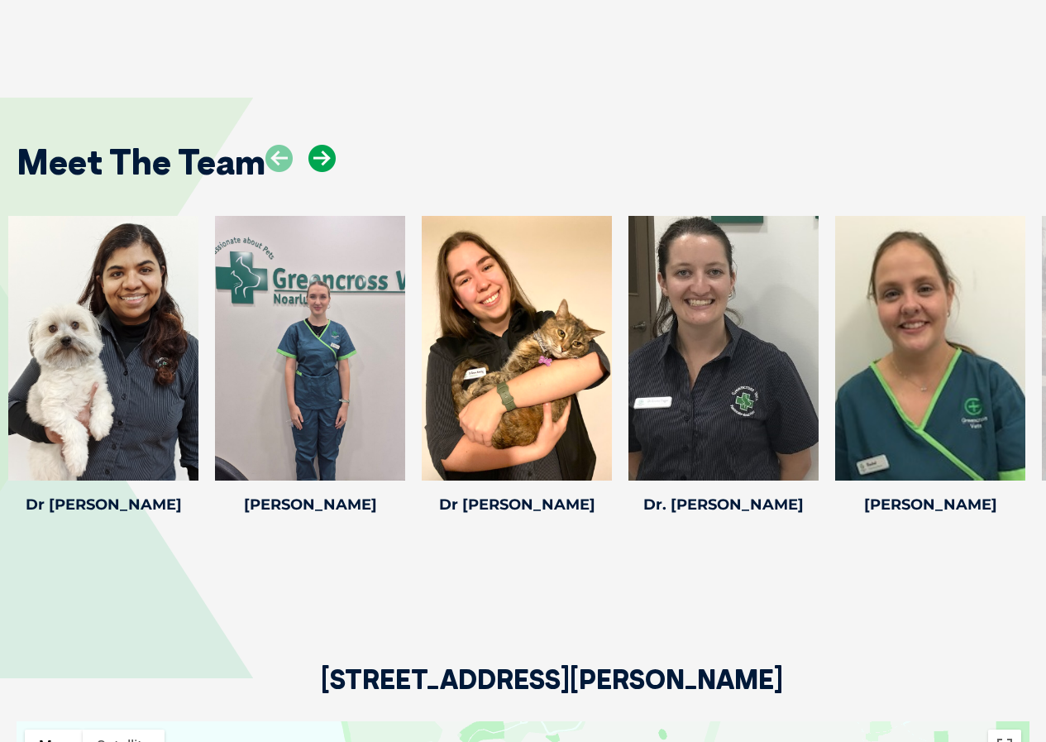
click at [318, 160] on icon at bounding box center [321, 158] width 27 height 27
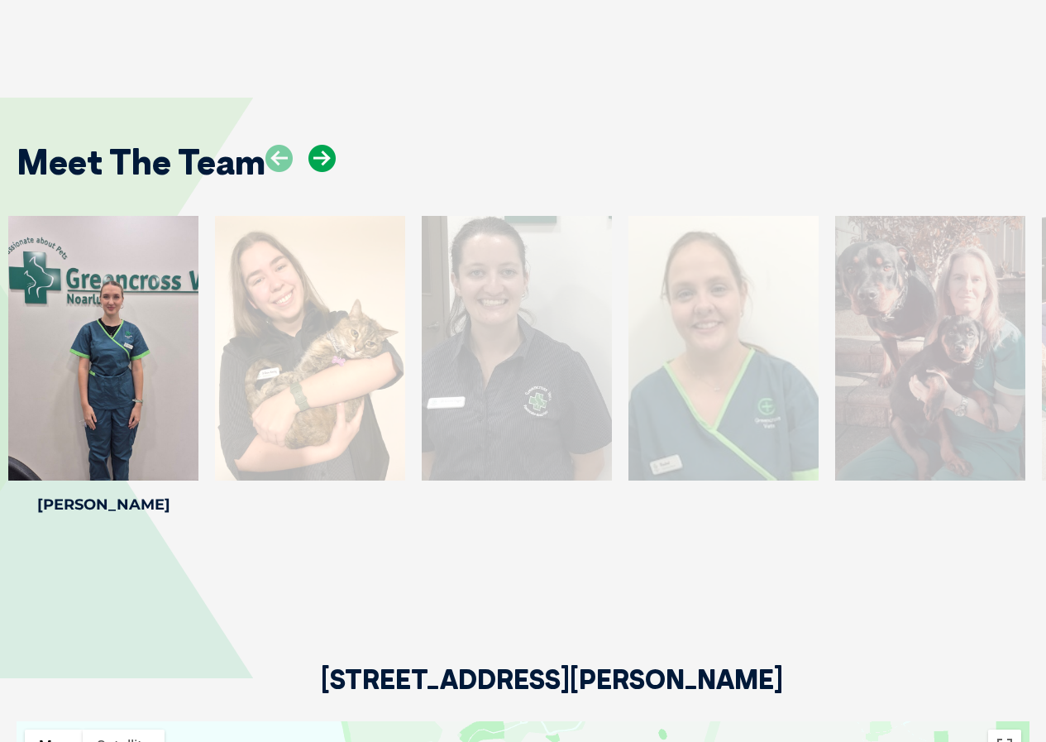
click at [318, 160] on icon at bounding box center [321, 158] width 27 height 27
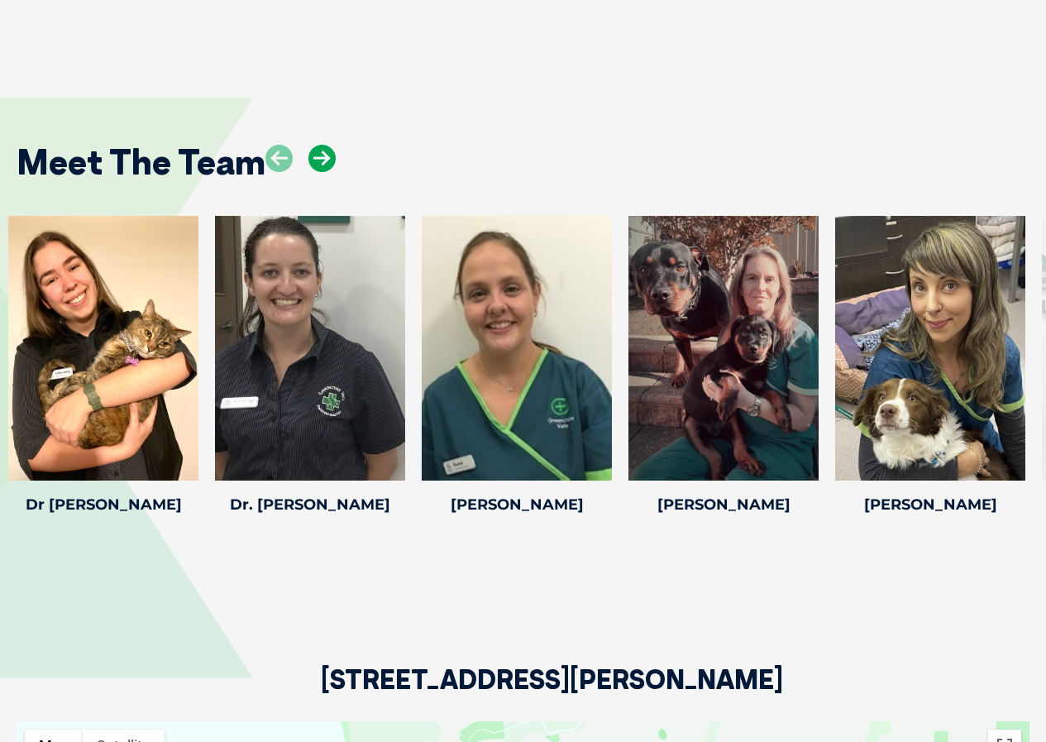
click at [322, 159] on icon at bounding box center [321, 158] width 27 height 27
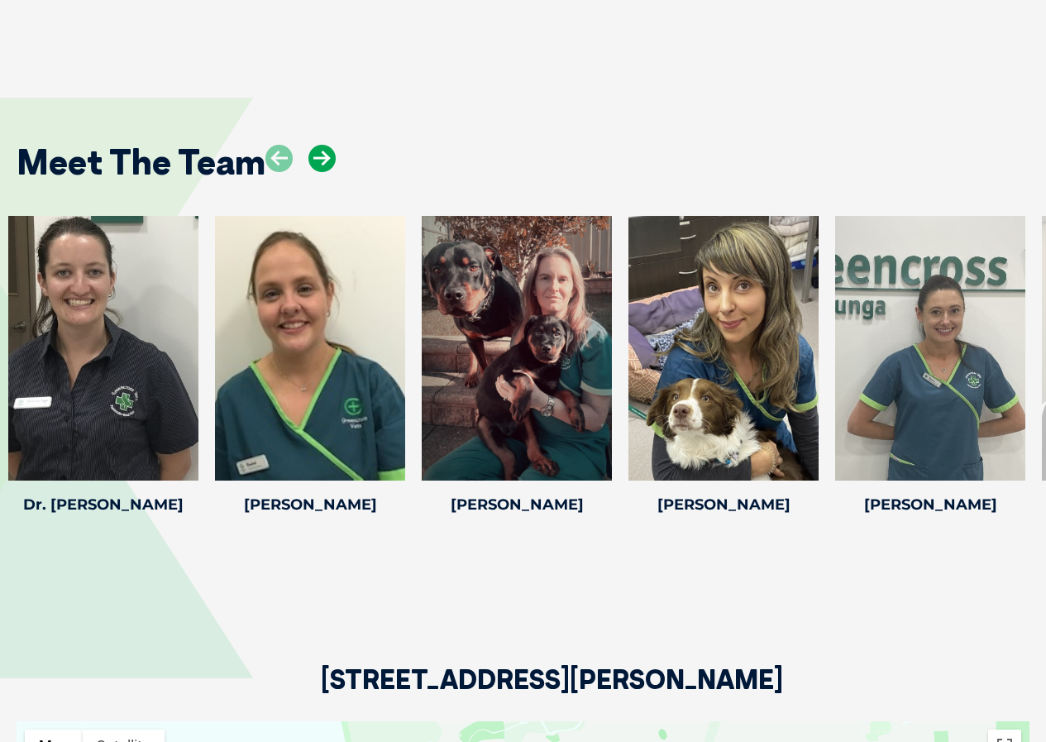
click at [322, 157] on icon at bounding box center [321, 158] width 27 height 27
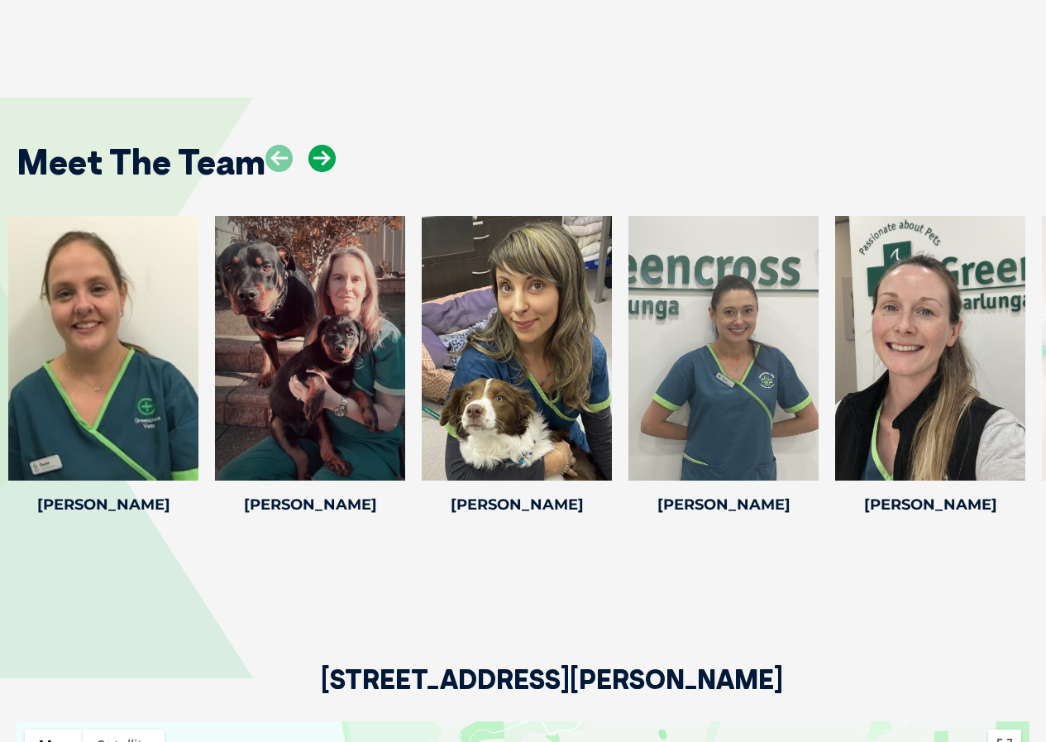
click at [322, 157] on icon at bounding box center [321, 158] width 27 height 27
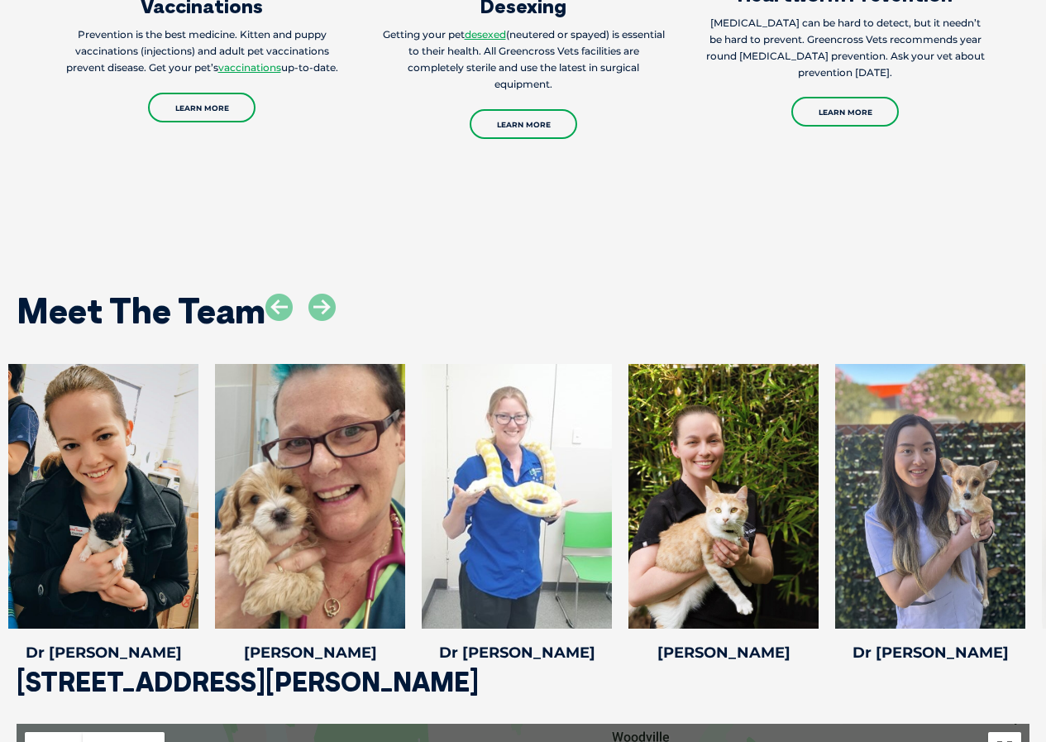
scroll to position [2233, 0]
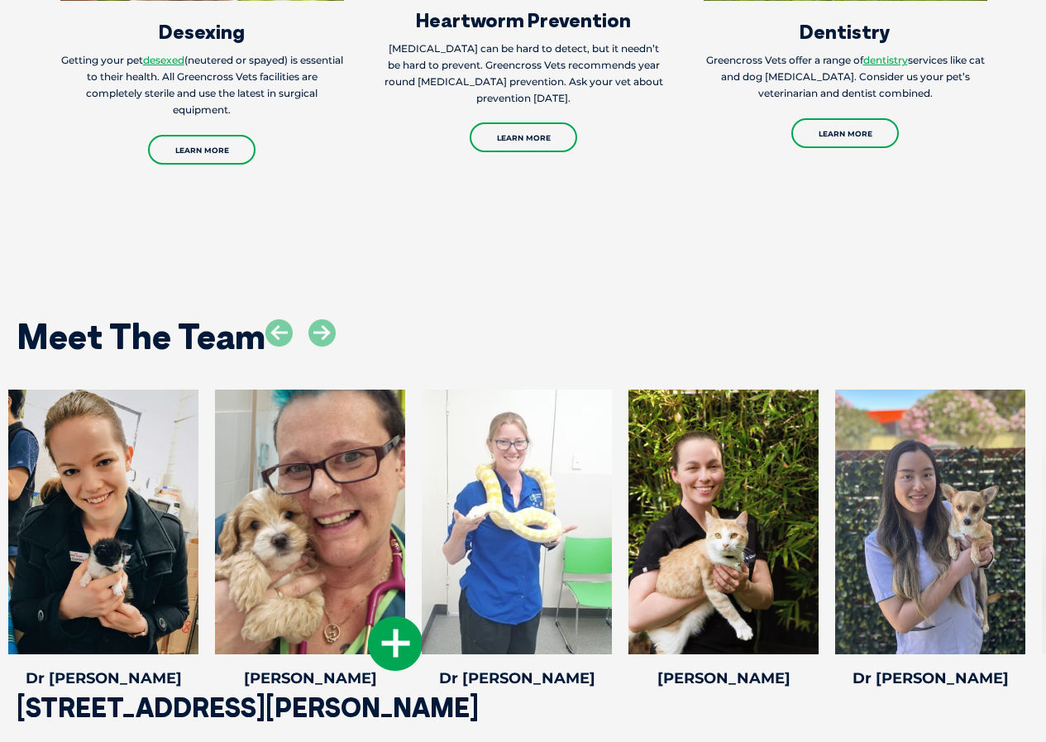
click at [397, 616] on icon at bounding box center [395, 643] width 55 height 55
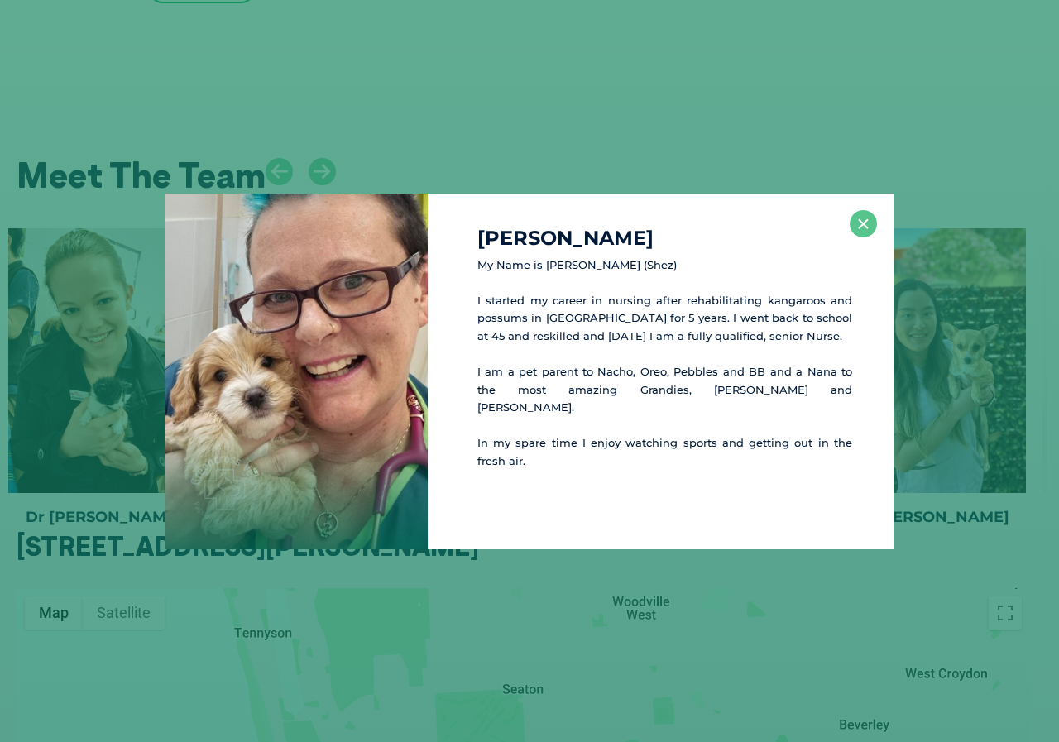
scroll to position [2396, 0]
click at [871, 222] on button "×" at bounding box center [862, 223] width 27 height 27
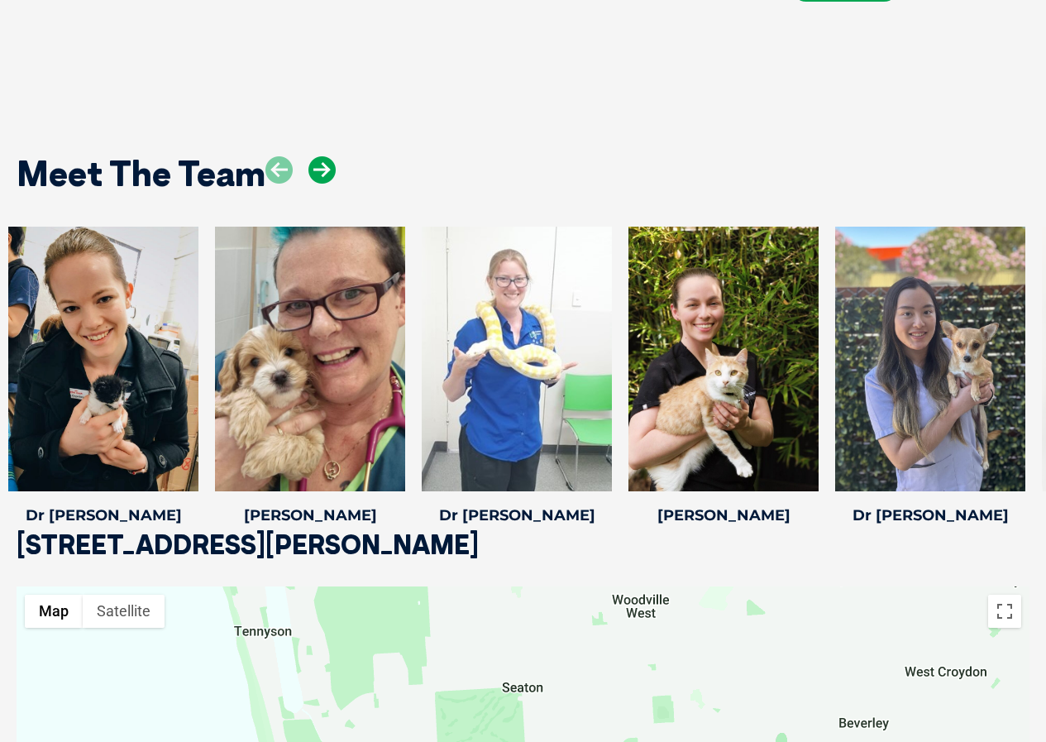
click at [322, 156] on icon at bounding box center [321, 169] width 27 height 27
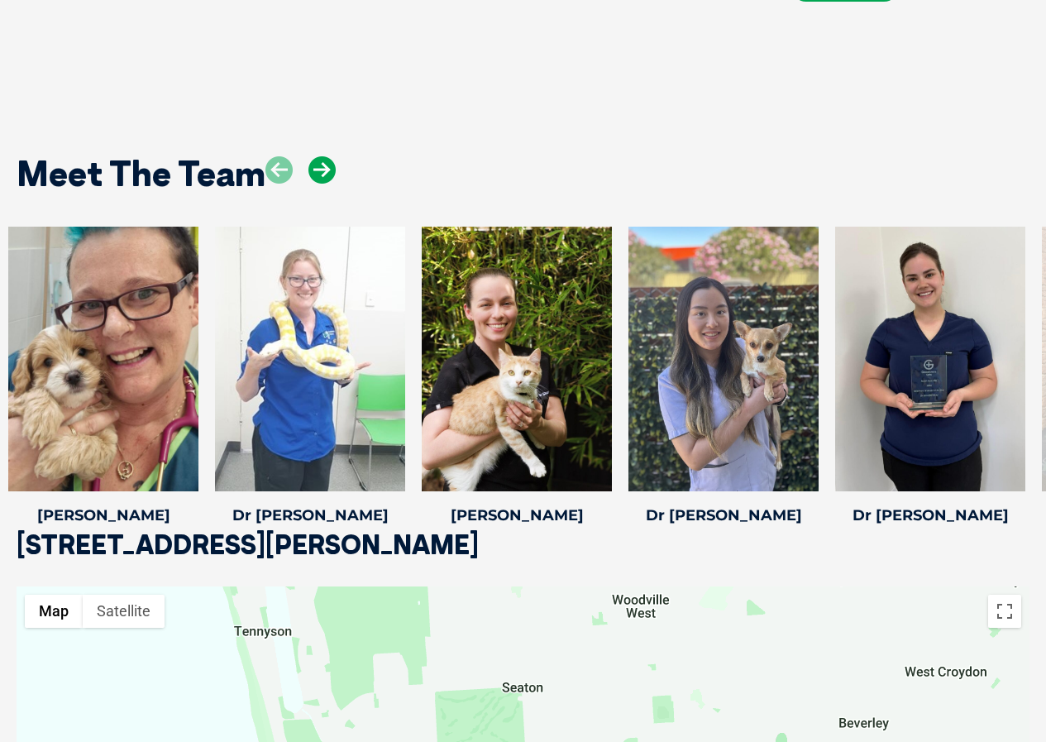
click at [322, 156] on icon at bounding box center [321, 169] width 27 height 27
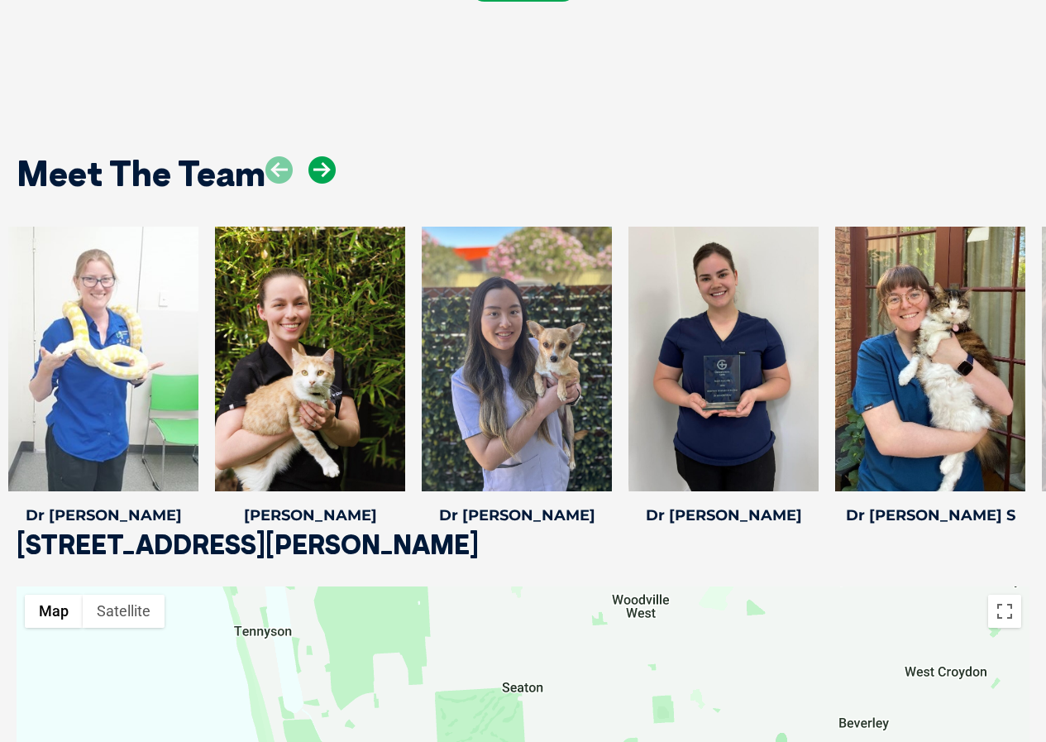
click at [322, 156] on icon at bounding box center [321, 169] width 27 height 27
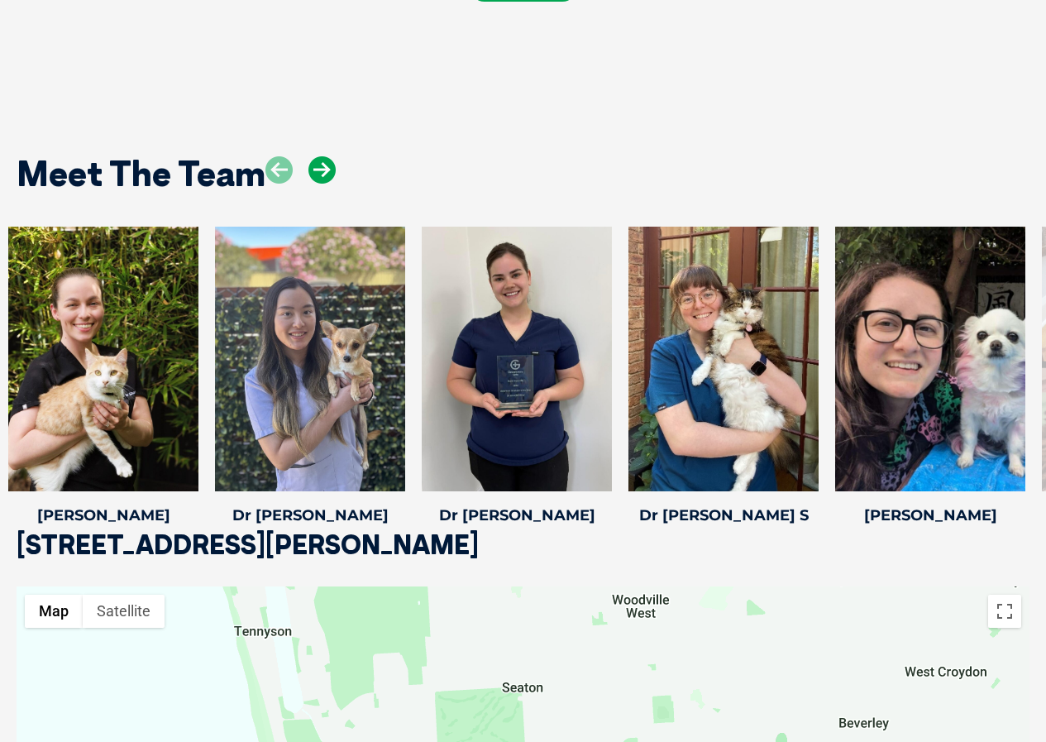
click at [322, 156] on icon at bounding box center [321, 169] width 27 height 27
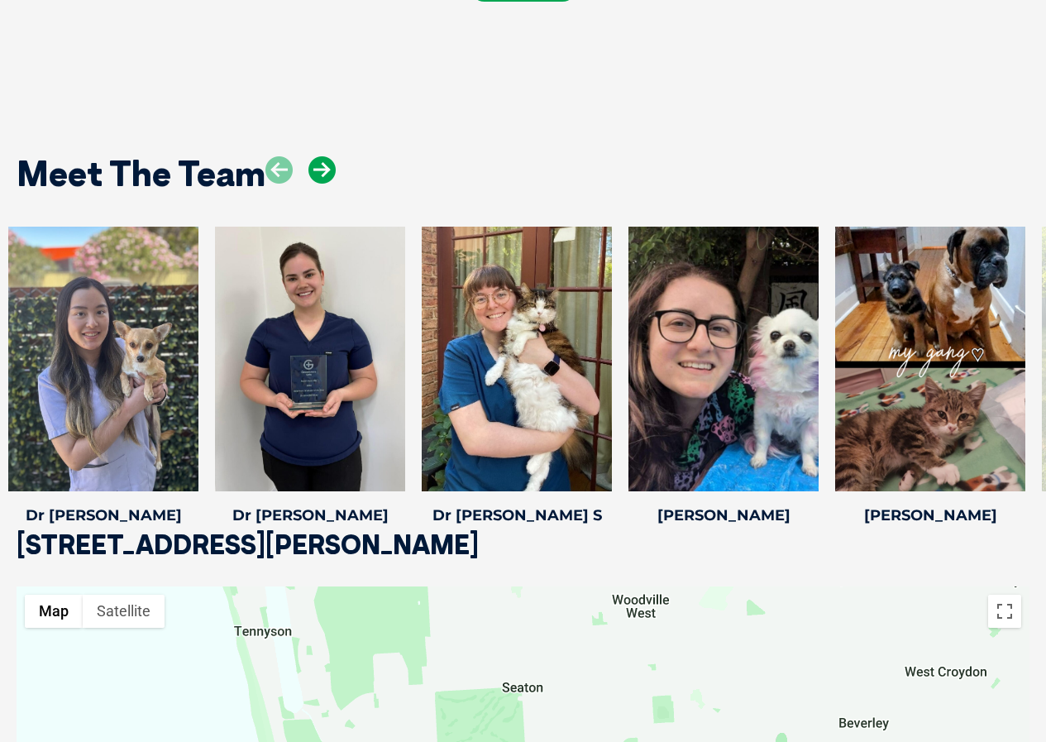
click at [322, 156] on icon at bounding box center [321, 169] width 27 height 27
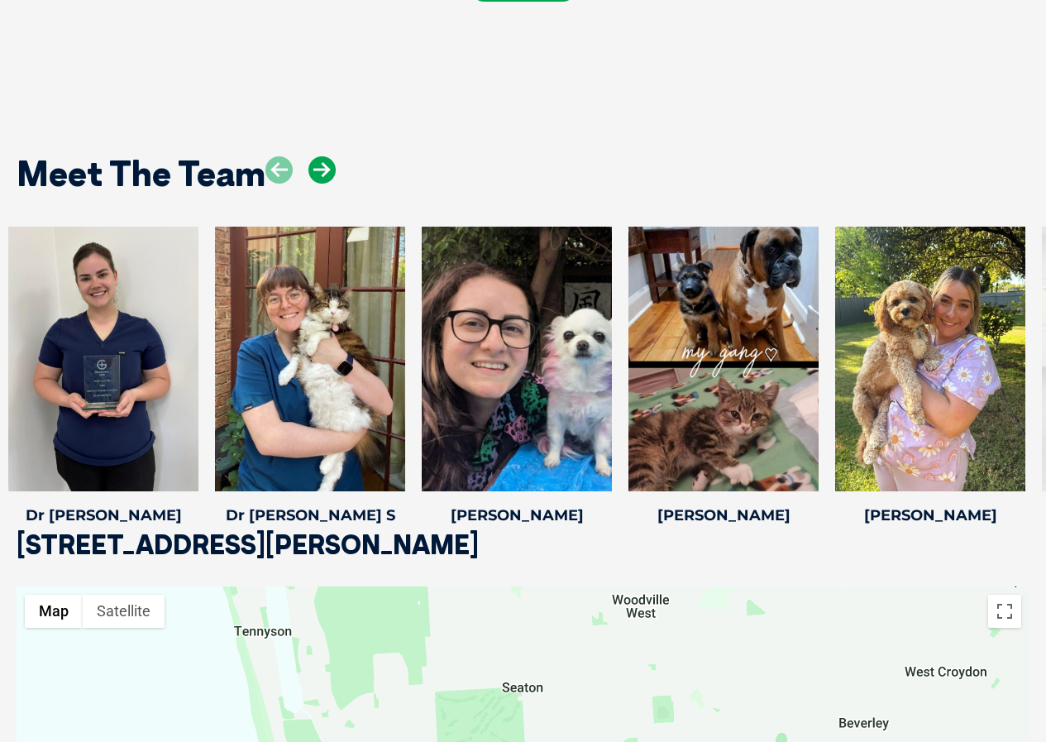
click at [322, 156] on icon at bounding box center [321, 169] width 27 height 27
click at [593, 454] on icon at bounding box center [602, 480] width 55 height 55
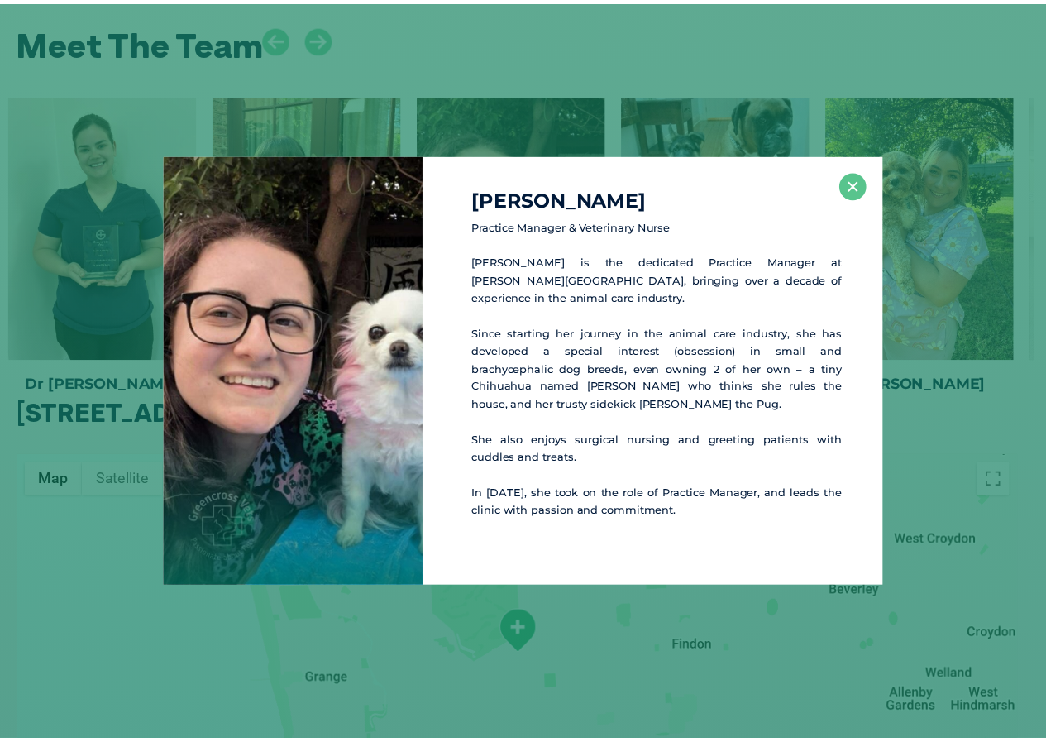
scroll to position [2535, 0]
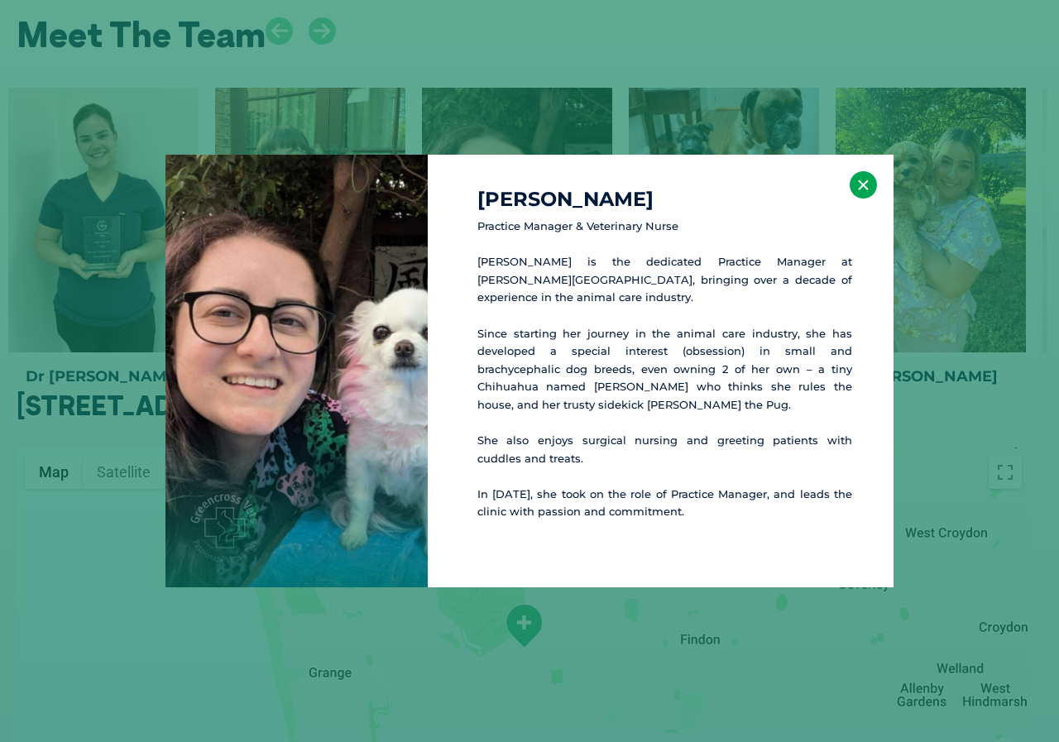
click at [863, 196] on button "×" at bounding box center [862, 184] width 27 height 27
